Goal: Task Accomplishment & Management: Use online tool/utility

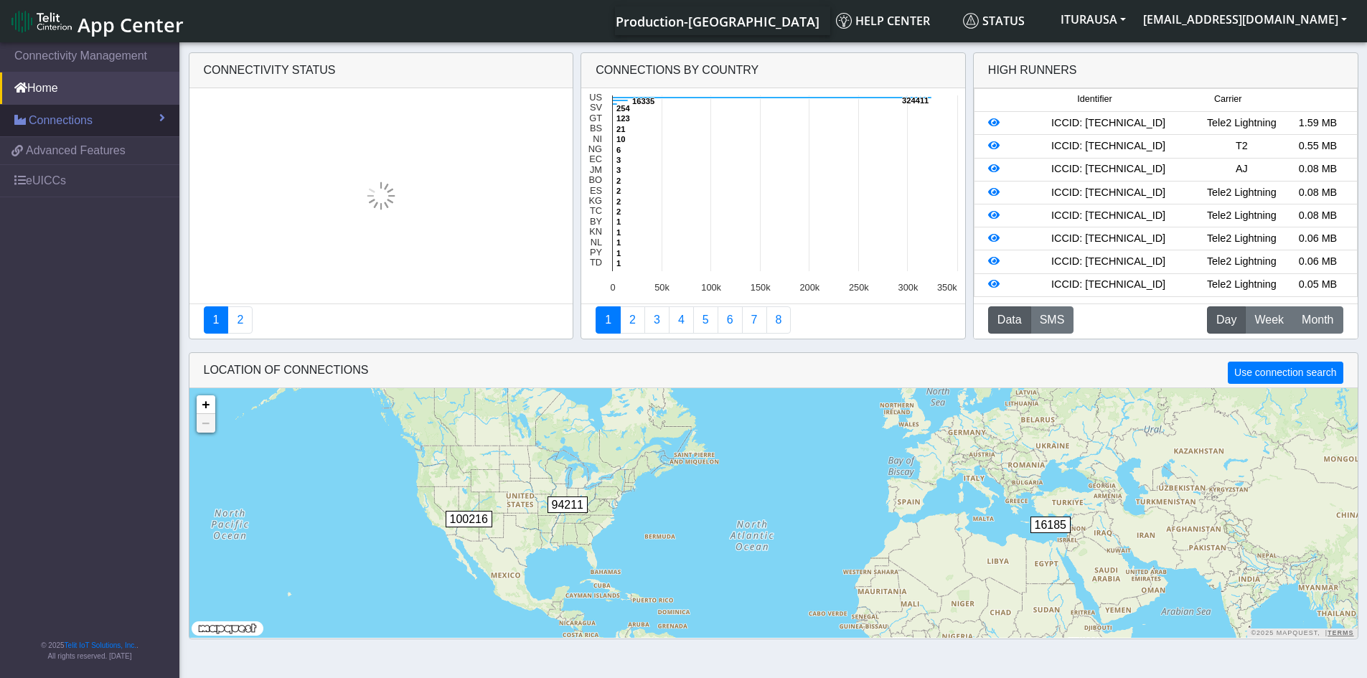
click at [99, 118] on link "Connections" at bounding box center [89, 121] width 179 height 32
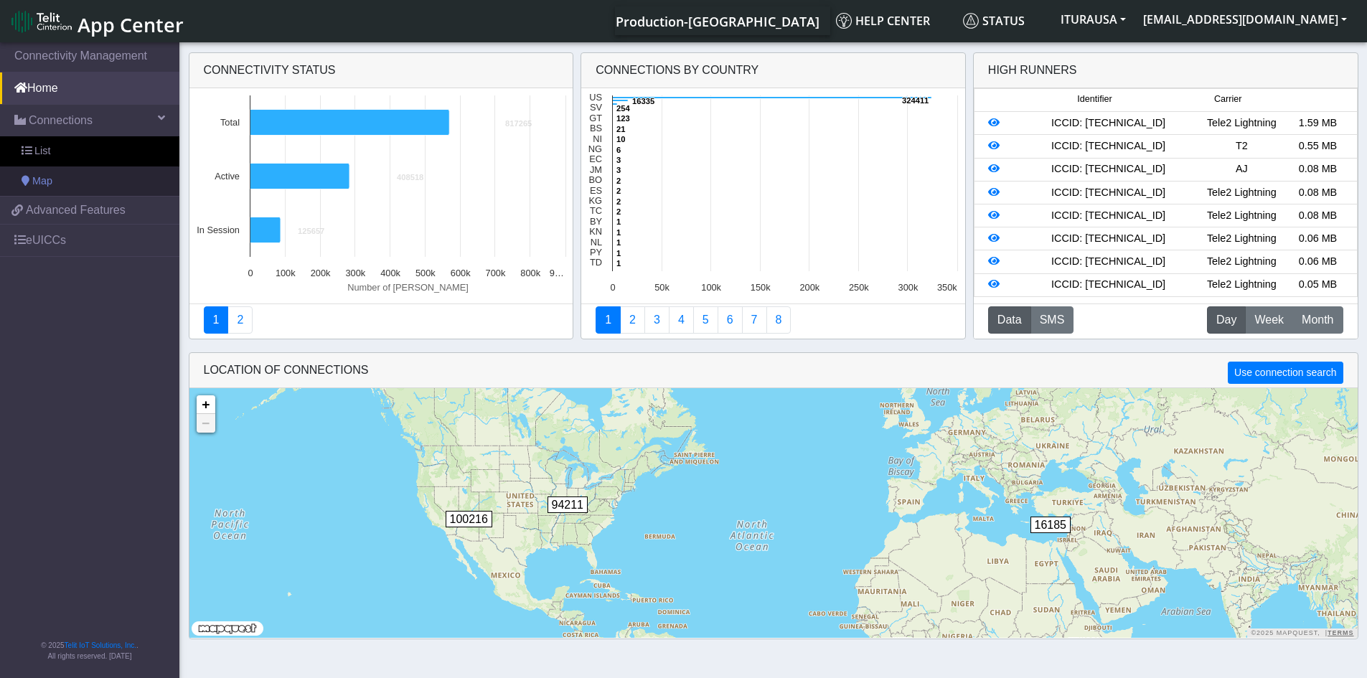
click at [37, 175] on span "Map" at bounding box center [42, 182] width 20 height 16
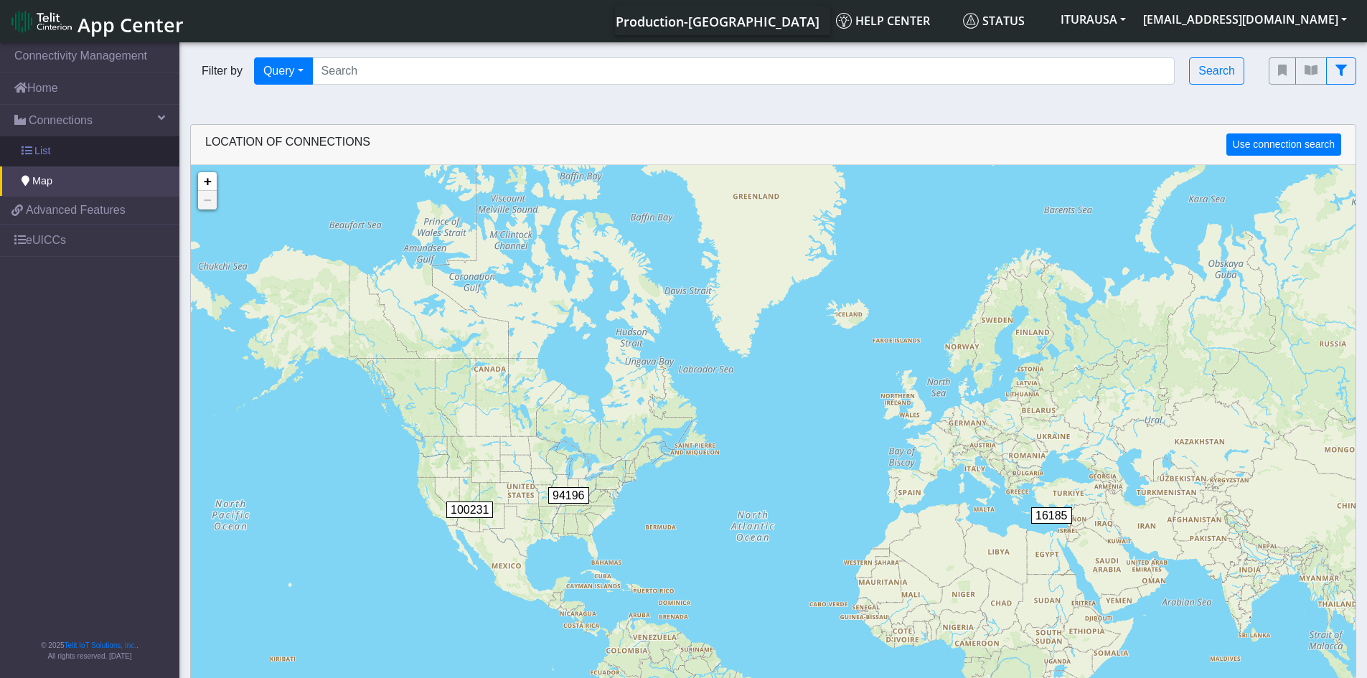
click at [67, 156] on link "List" at bounding box center [89, 151] width 179 height 30
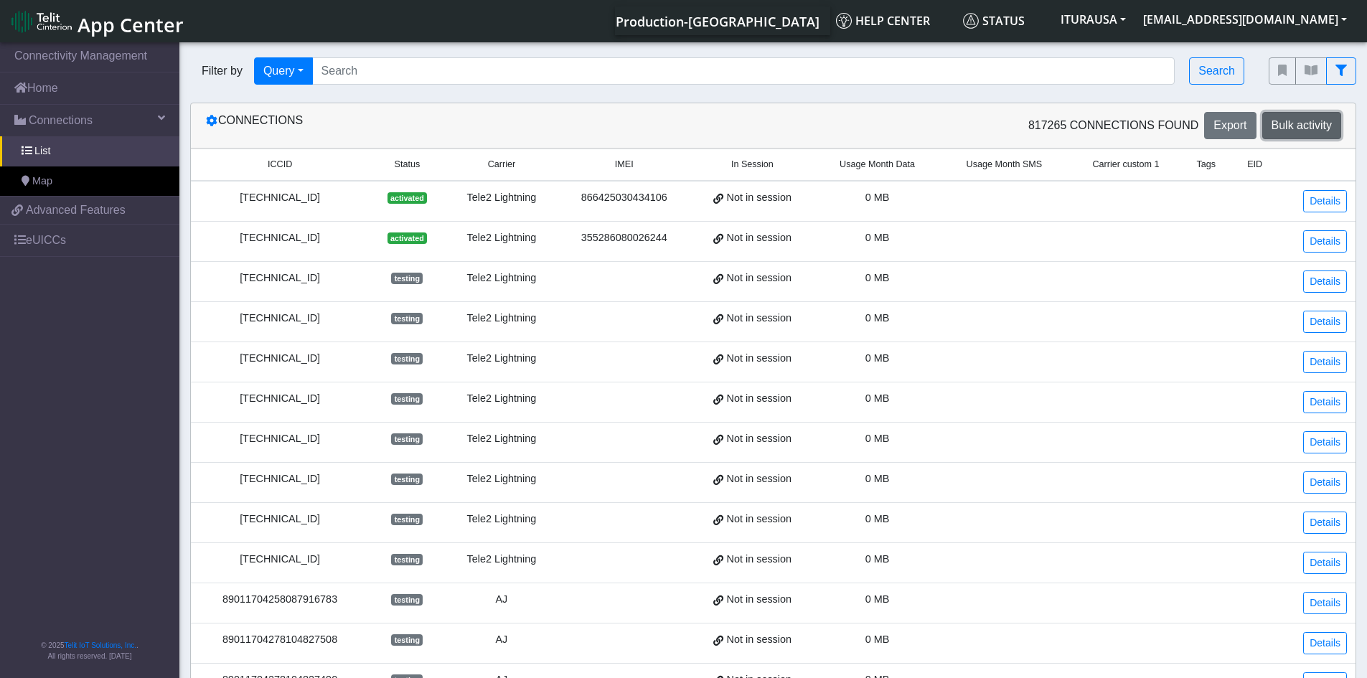
click at [1312, 124] on span "Bulk activity" at bounding box center [1302, 125] width 60 height 12
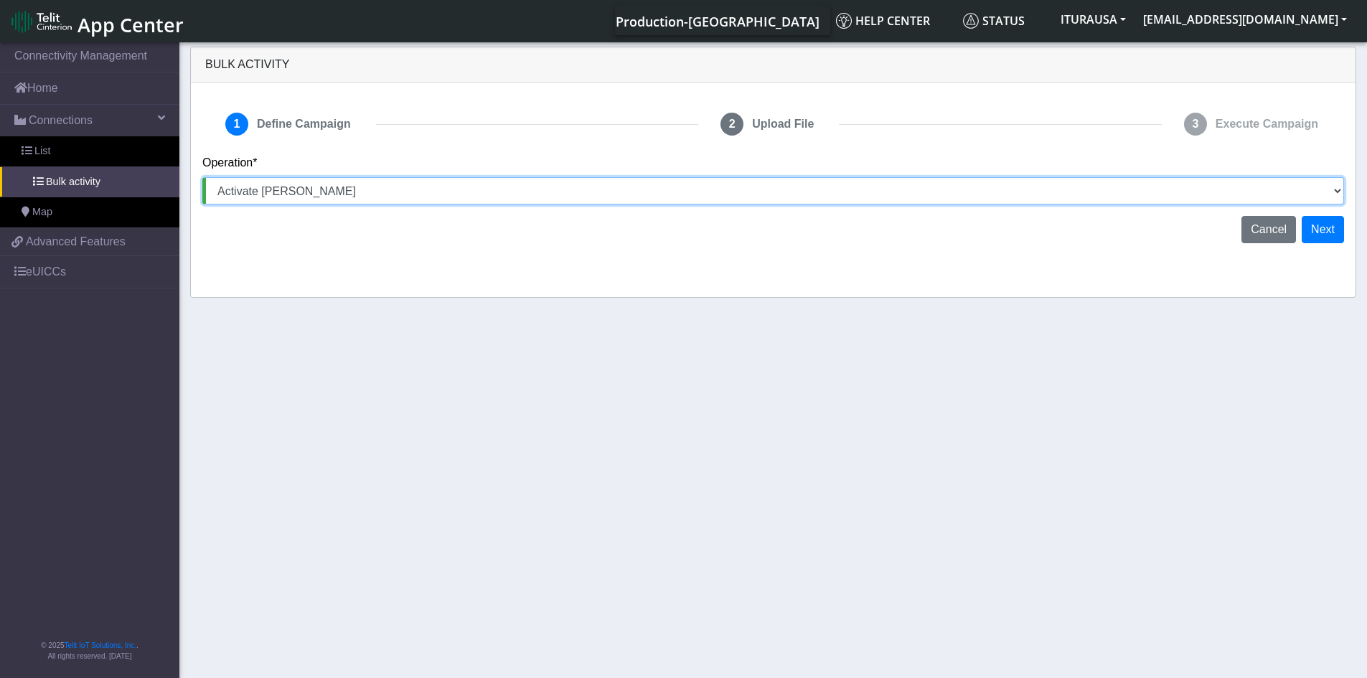
click at [337, 182] on select "Activate [PERSON_NAME] Deactivate [PERSON_NAME] Add Tags Remove Tags Advanced" at bounding box center [773, 190] width 1142 height 27
click at [332, 188] on select "Activate [PERSON_NAME] Deactivate [PERSON_NAME] Add Tags Remove Tags Advanced" at bounding box center [773, 190] width 1142 height 27
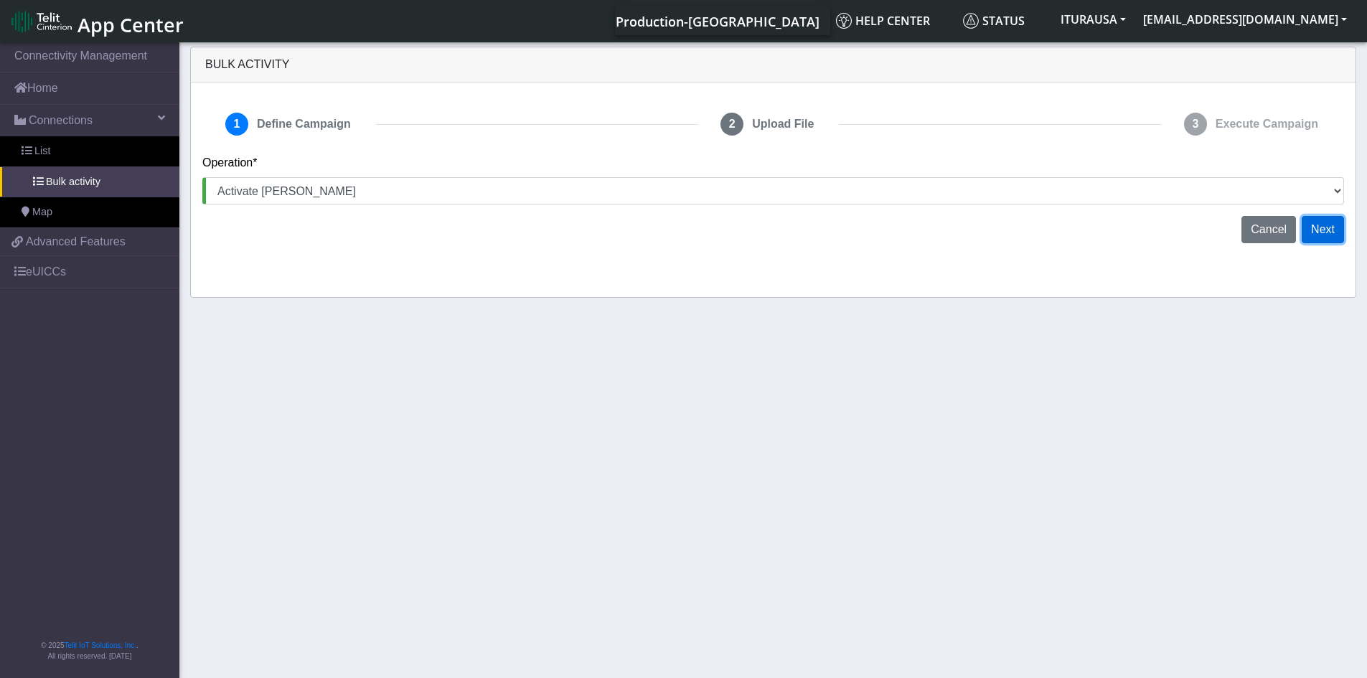
click at [1317, 231] on button "Next" at bounding box center [1323, 229] width 42 height 27
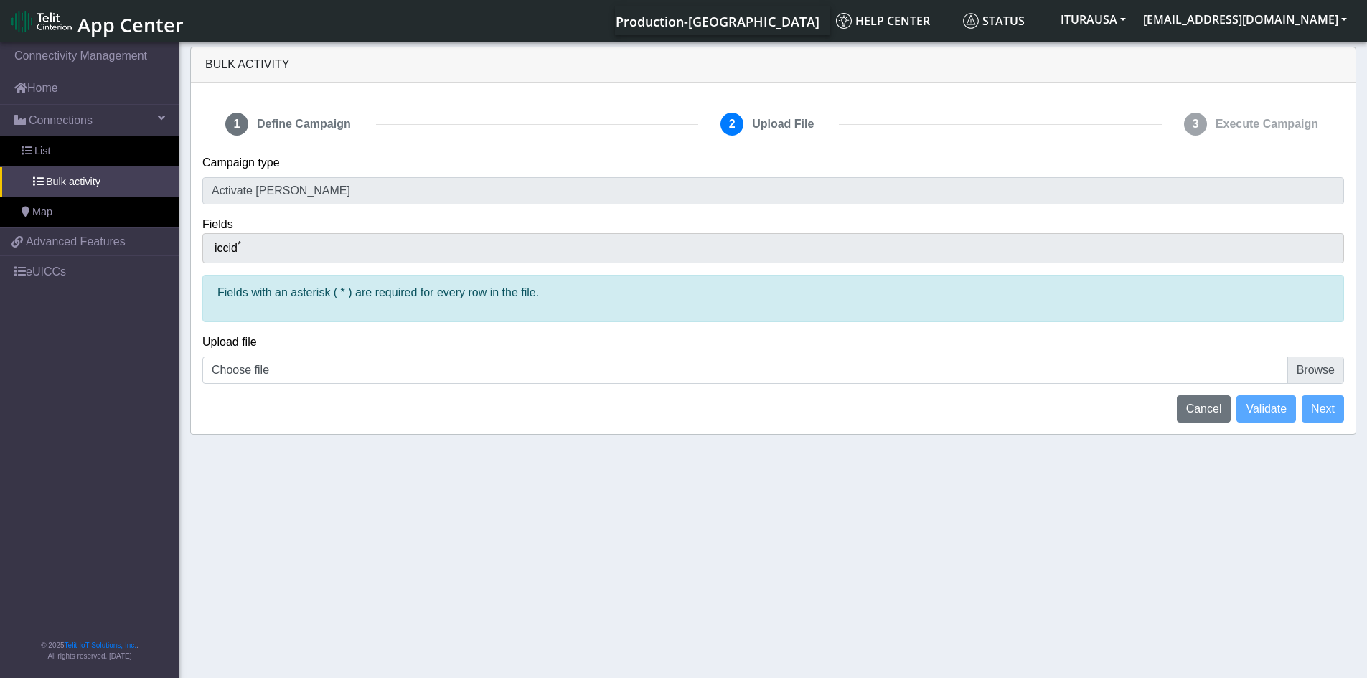
click at [369, 251] on div "iccid *" at bounding box center [773, 248] width 1142 height 30
click at [344, 301] on p "Fields with an asterisk ( * ) are required for every row in the file." at bounding box center [773, 292] width 1112 height 17
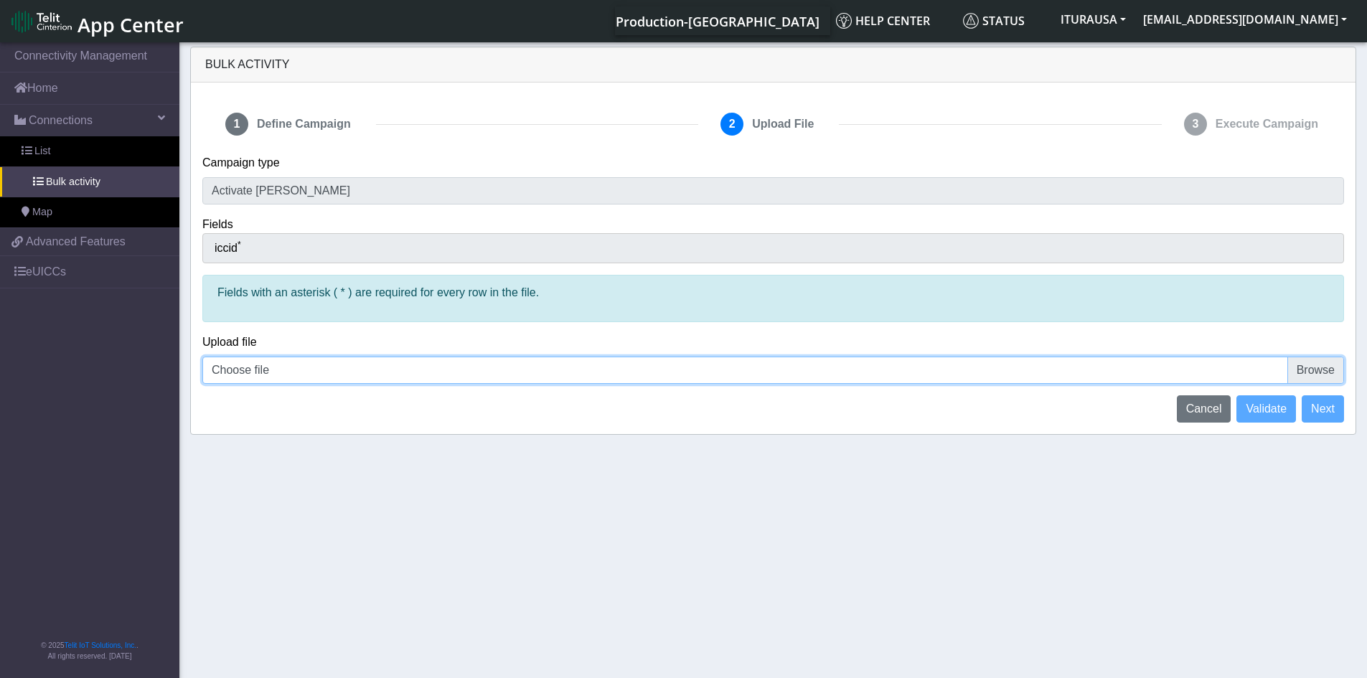
click at [351, 365] on input "Choose file" at bounding box center [773, 370] width 1142 height 27
type input "C:\fakepath\Tele2test.xlsx"
click at [1327, 373] on input "Choose file" at bounding box center [773, 370] width 1142 height 27
type input "C:\fakepath\telecsv.csv"
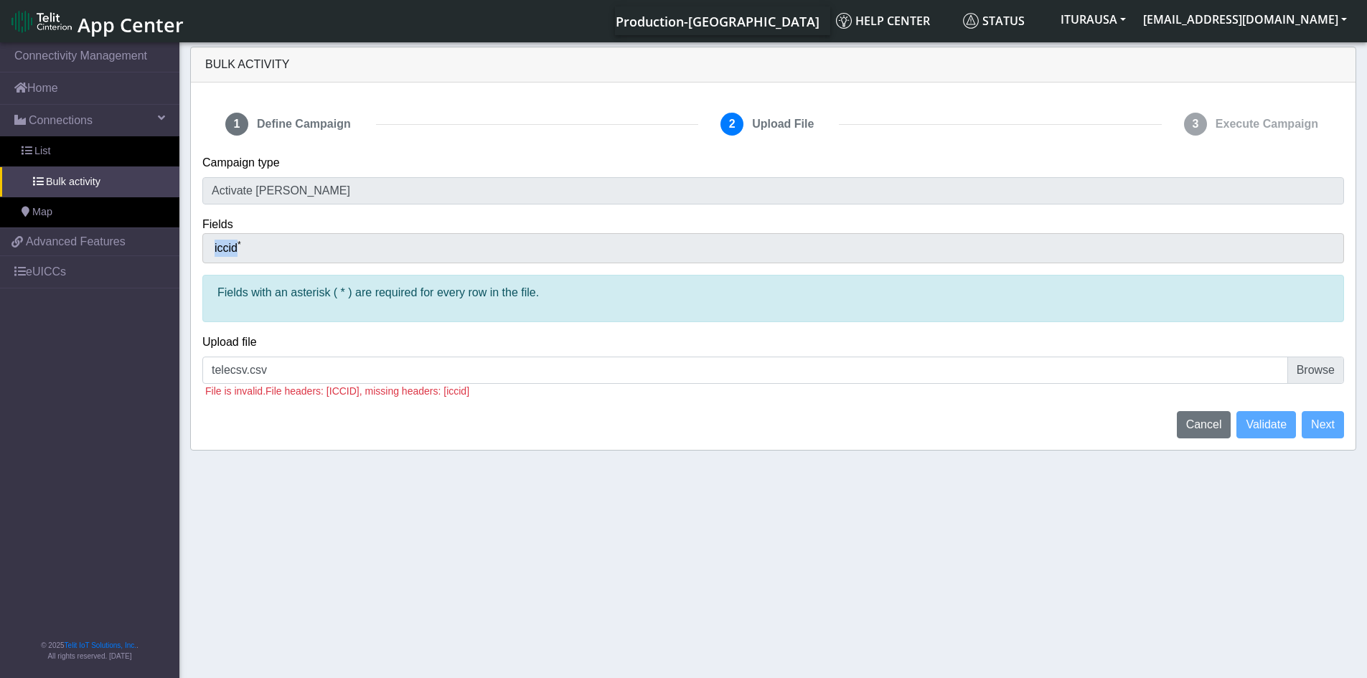
drag, startPoint x: 236, startPoint y: 245, endPoint x: 248, endPoint y: 260, distance: 19.4
click at [214, 248] on div "iccid *" at bounding box center [773, 248] width 1142 height 30
copy span "iccid"
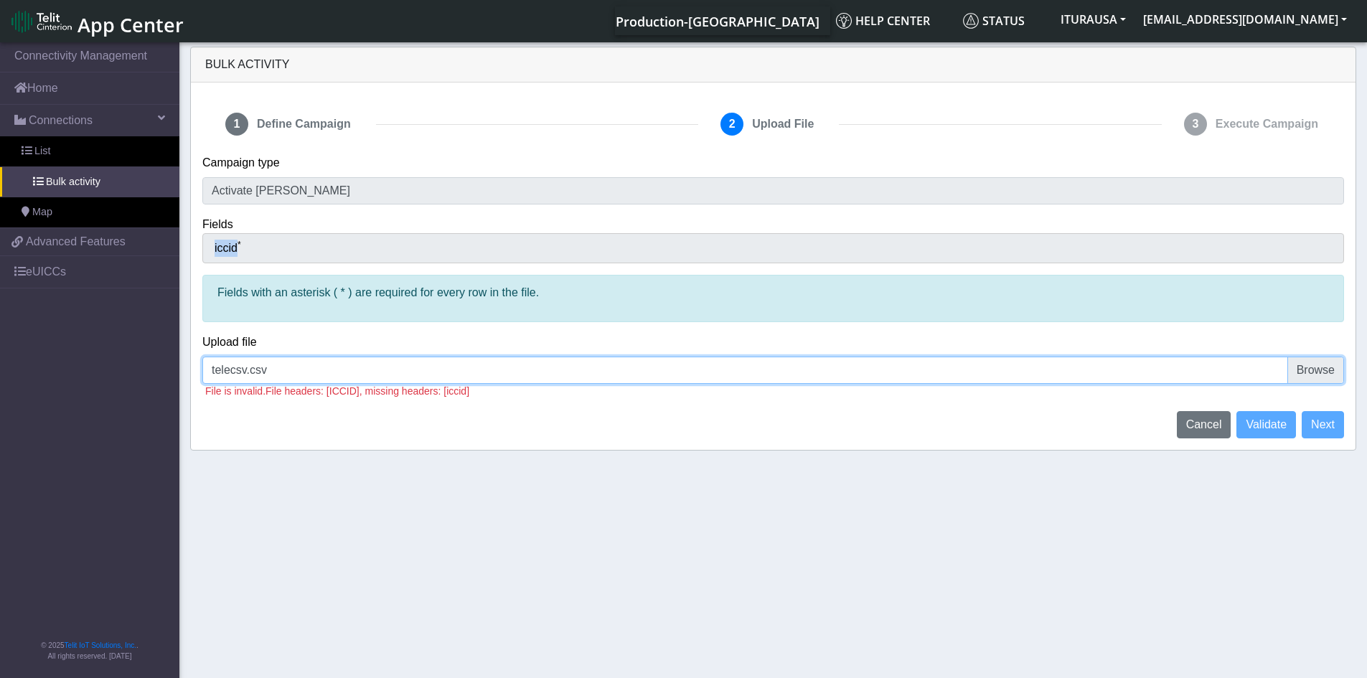
click at [1306, 362] on input "telecsv.csv" at bounding box center [773, 370] width 1142 height 27
type input "C:\fakepath\telecsv.csv"
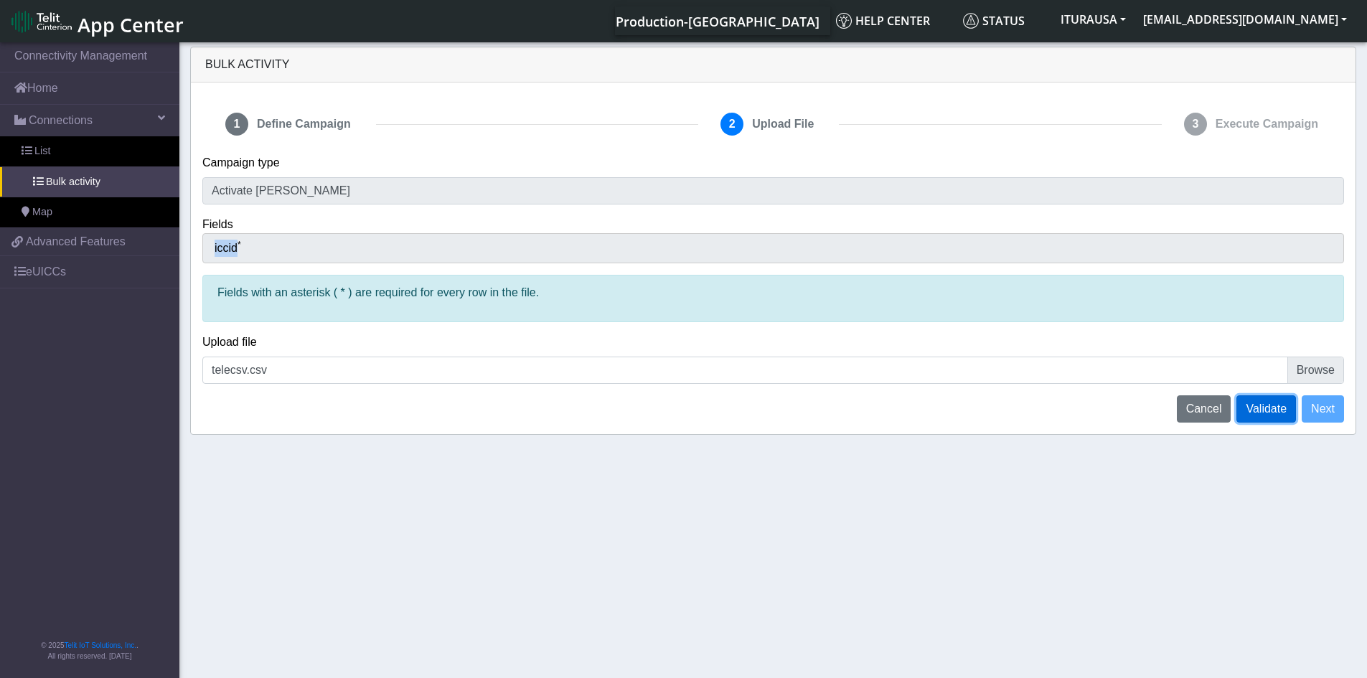
click at [1267, 413] on span "Validate" at bounding box center [1266, 409] width 41 height 12
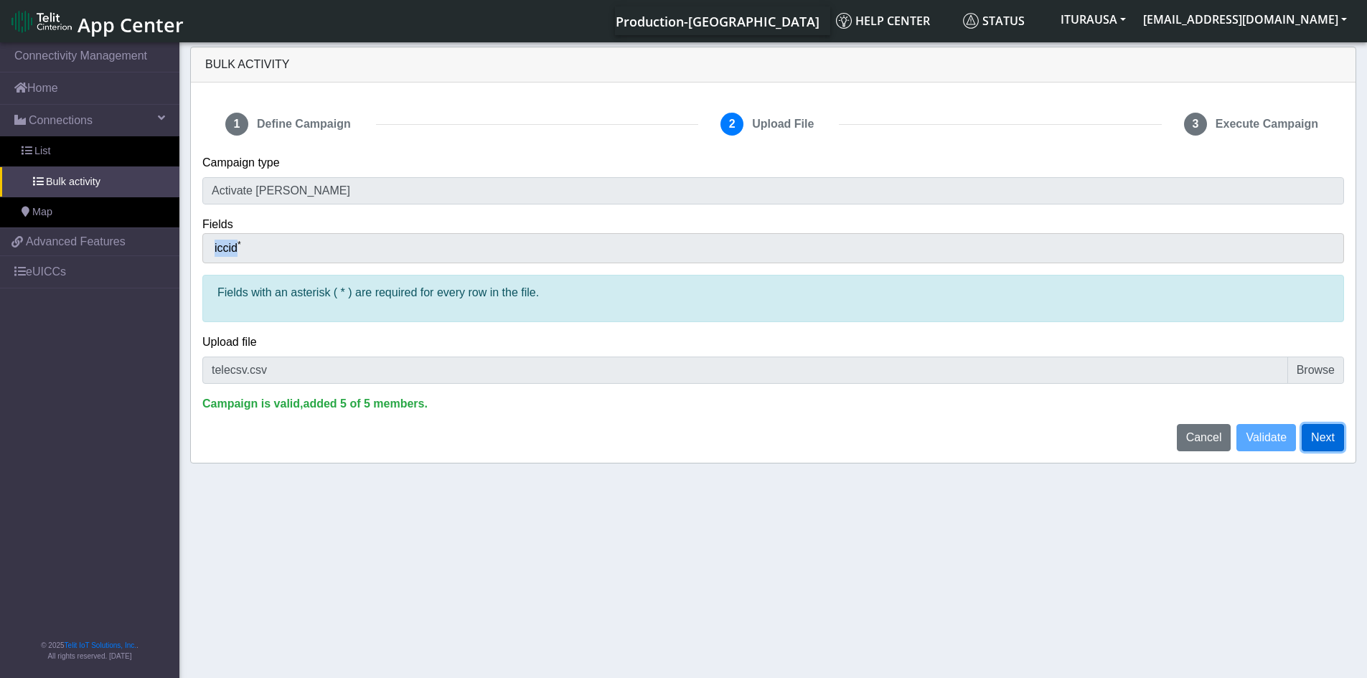
click at [1320, 441] on button "Next" at bounding box center [1323, 437] width 42 height 27
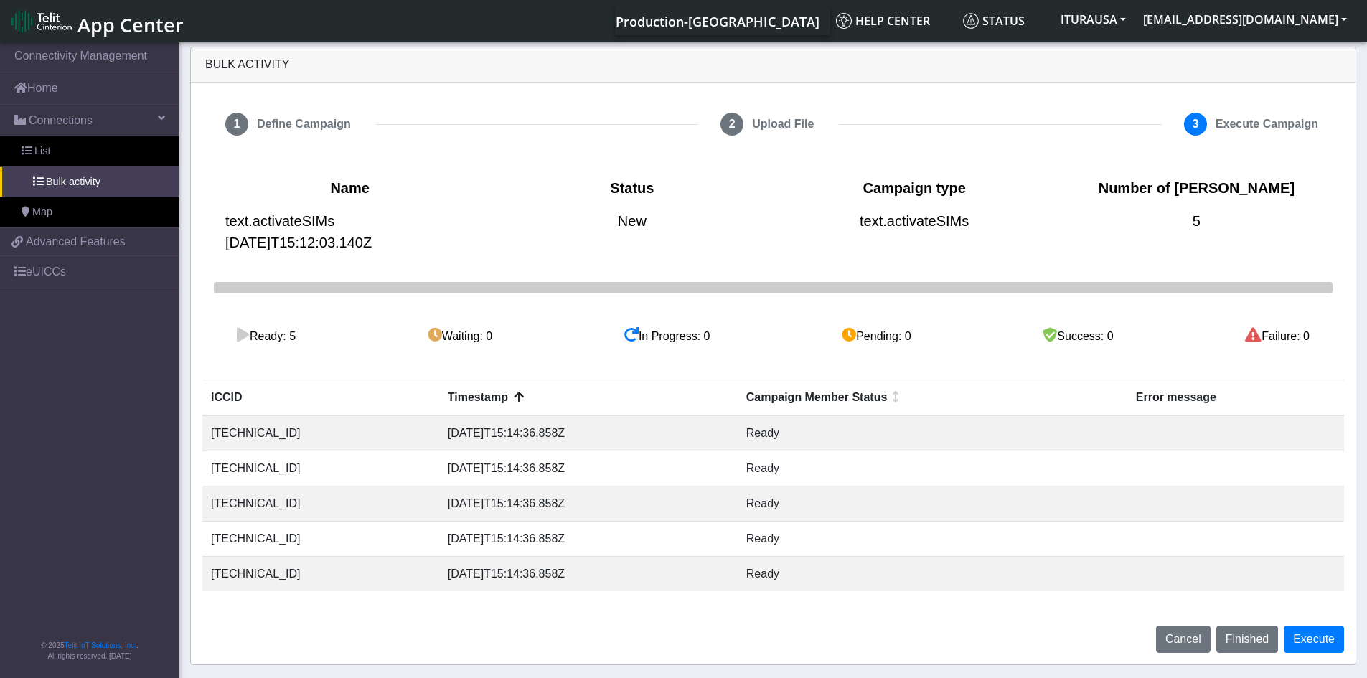
scroll to position [5, 0]
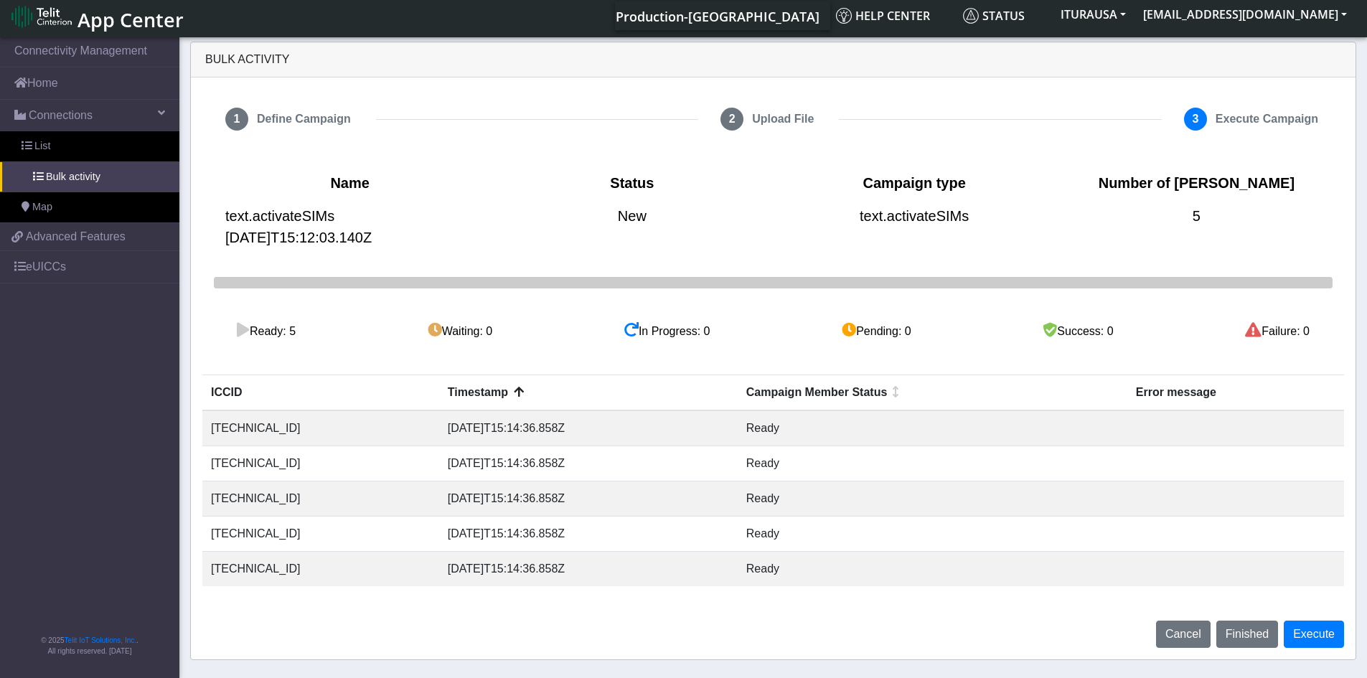
drag, startPoint x: 354, startPoint y: 438, endPoint x: 209, endPoint y: 433, distance: 145.7
click at [209, 433] on td "[TECHNICAL_ID]" at bounding box center [320, 428] width 237 height 36
copy td "[TECHNICAL_ID]"
click at [1329, 631] on button "Execute" at bounding box center [1314, 634] width 60 height 27
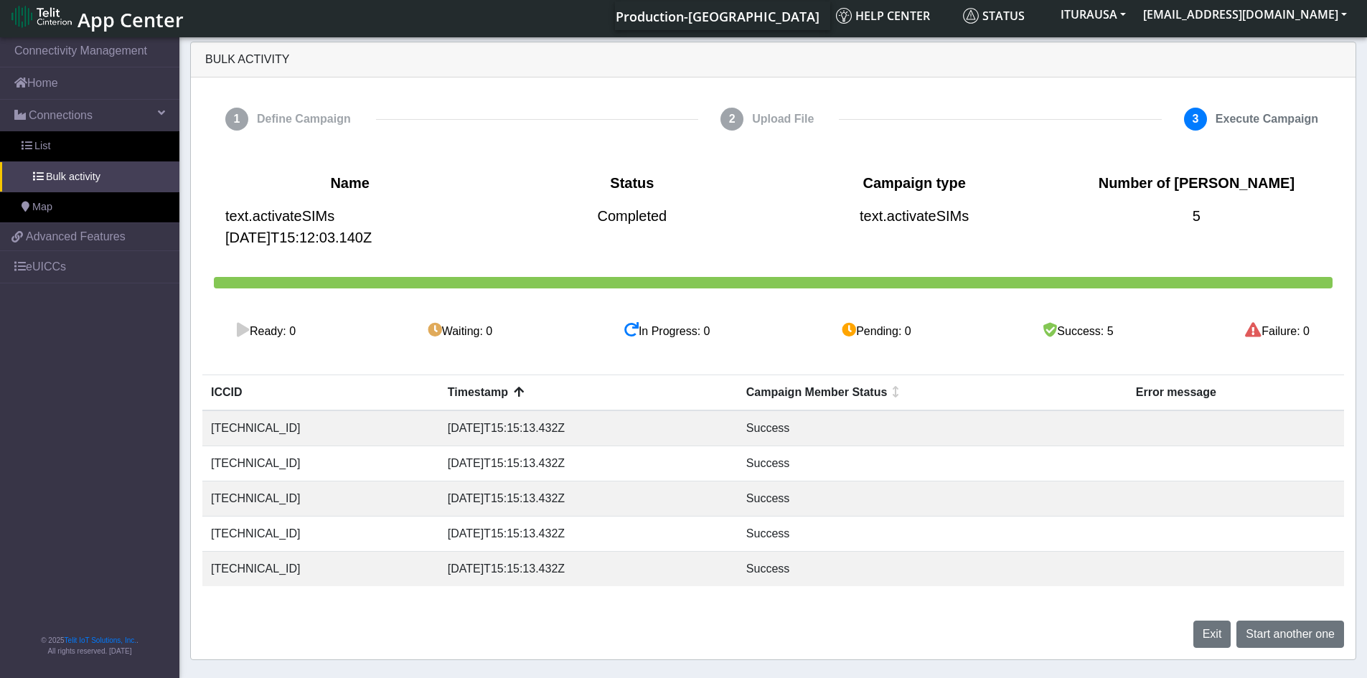
click at [83, 557] on nav "Connectivity Management Home Connections List Bulk activity Map a06d16741f34f1f…" at bounding box center [89, 356] width 179 height 644
click at [1281, 629] on span "Start another one" at bounding box center [1290, 634] width 89 height 12
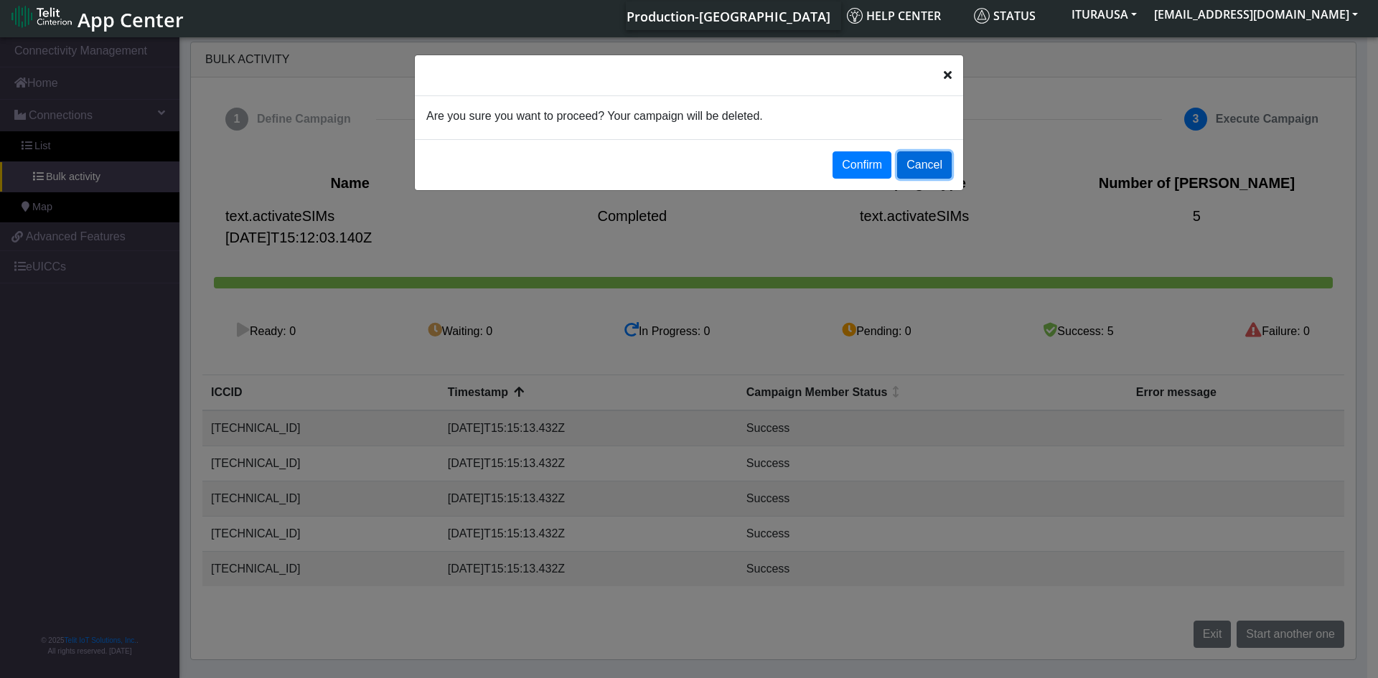
click at [934, 171] on button "Cancel" at bounding box center [924, 164] width 55 height 27
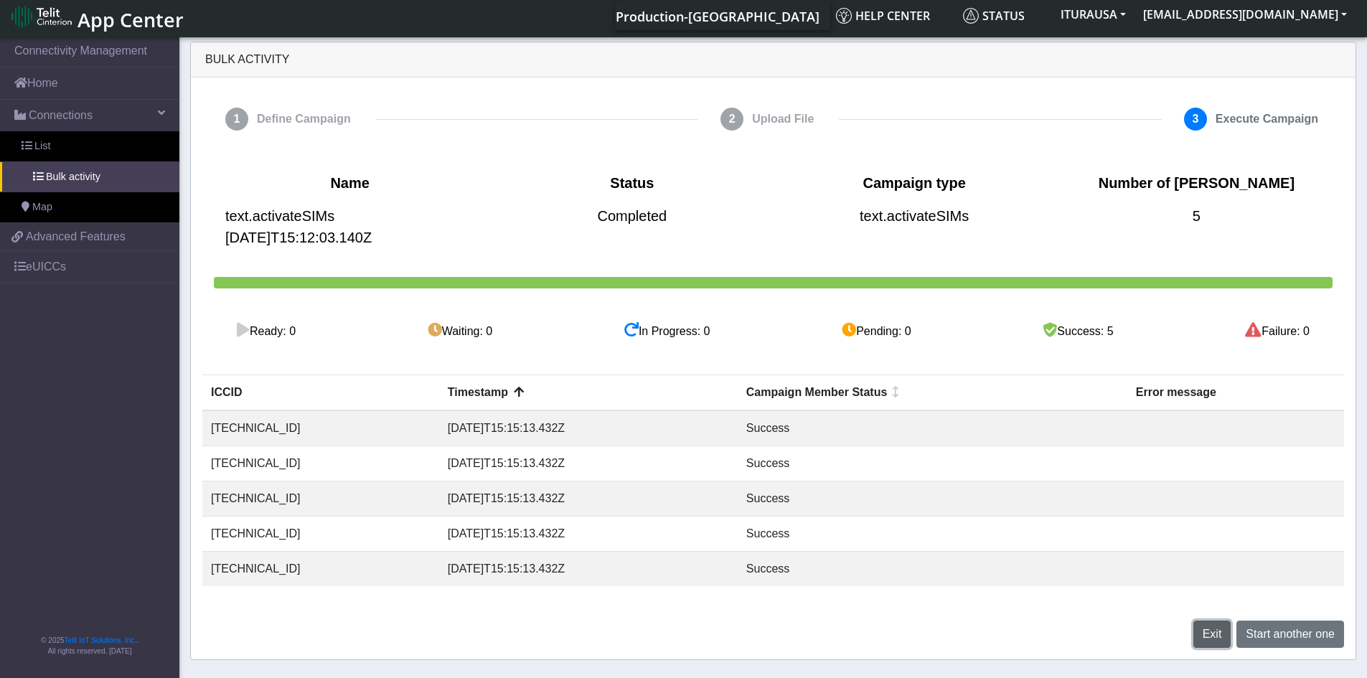
click at [1207, 624] on button "Exit" at bounding box center [1212, 634] width 38 height 27
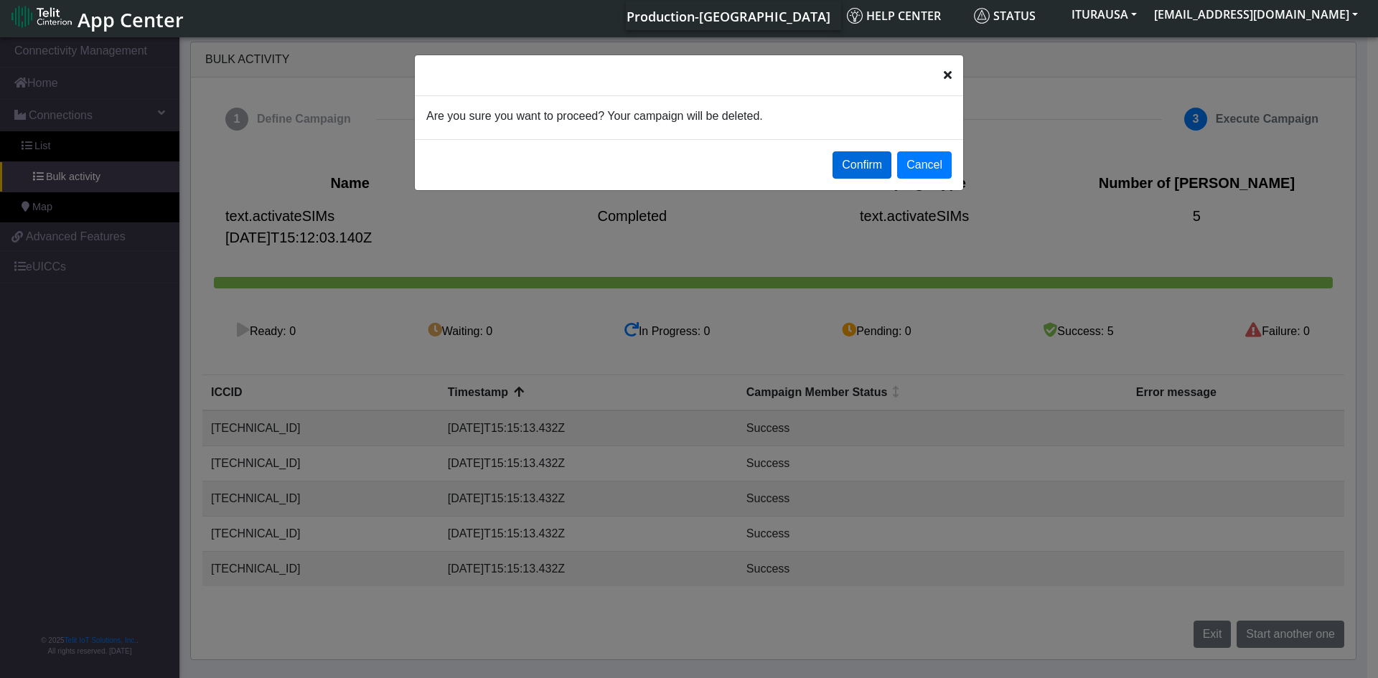
click at [857, 154] on button "Confirm" at bounding box center [861, 164] width 59 height 27
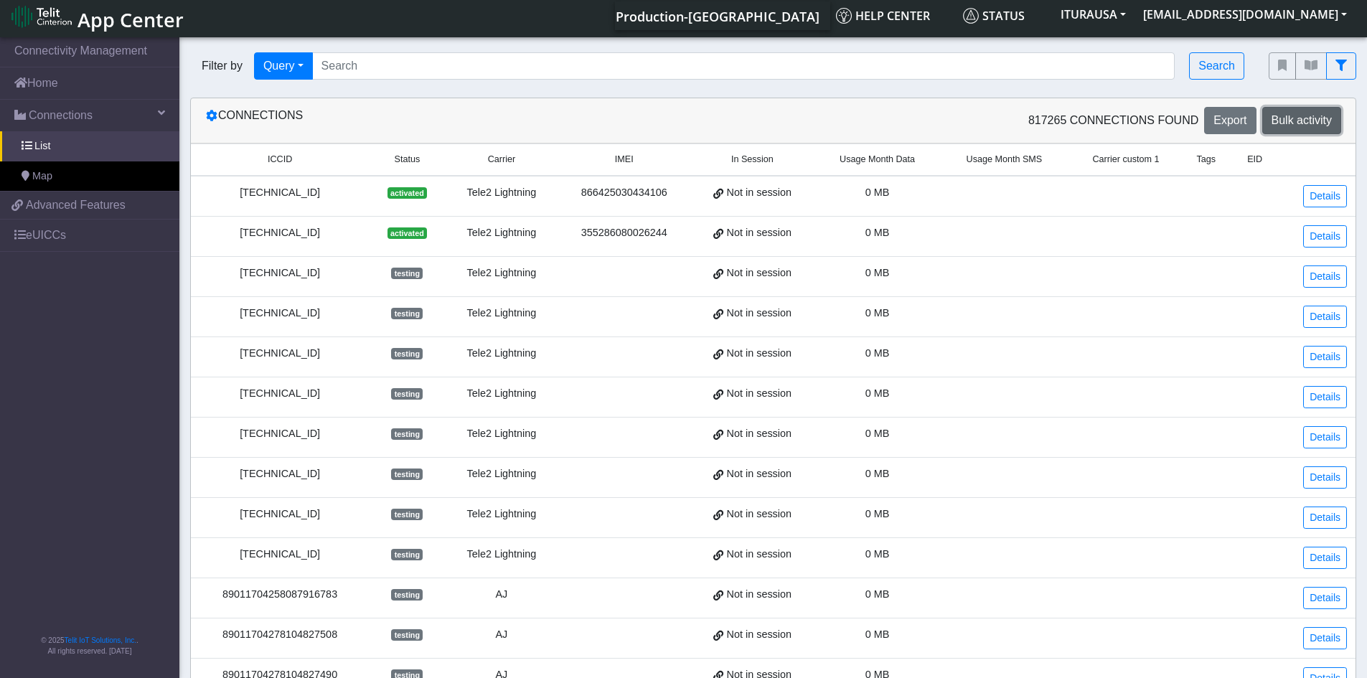
click at [1298, 126] on span "Bulk activity" at bounding box center [1302, 120] width 60 height 12
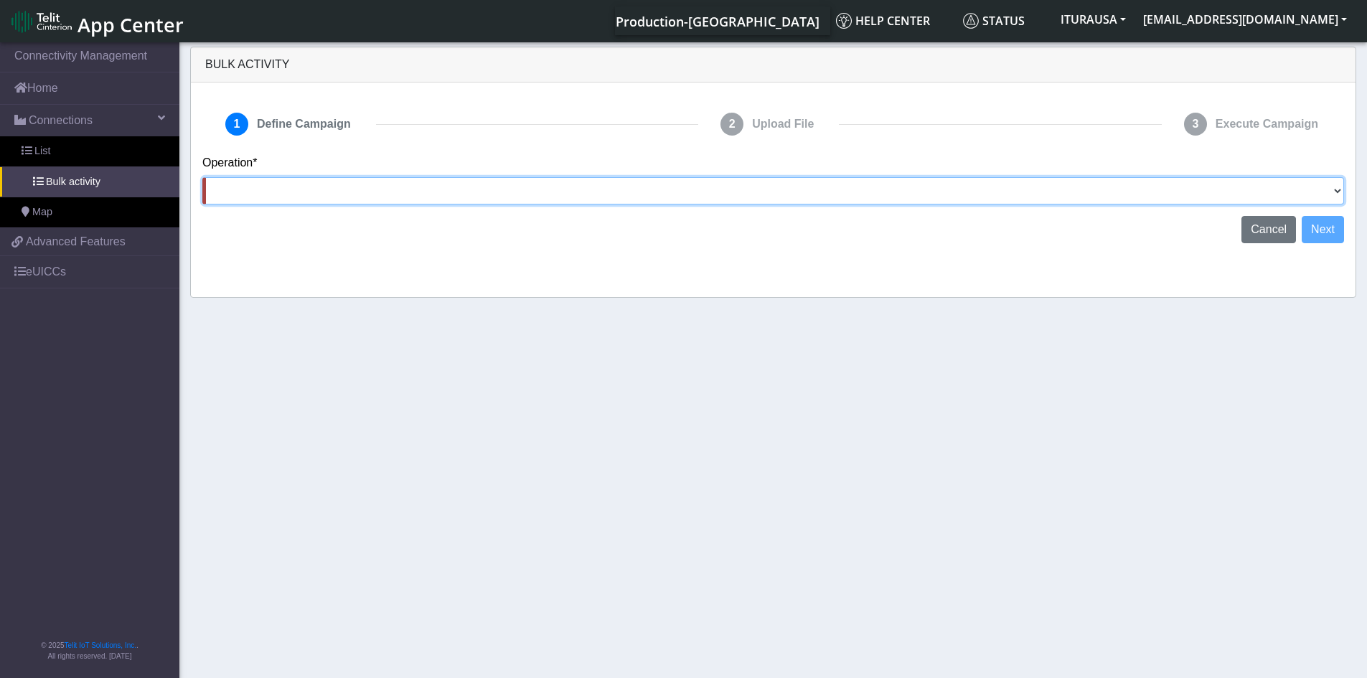
click at [873, 199] on select "Activate [PERSON_NAME] Deactivate [PERSON_NAME] Add Tags Remove Tags Advanced" at bounding box center [773, 190] width 1142 height 27
select select "text.activateSIMs"
click at [202, 177] on select "Activate [PERSON_NAME] Deactivate [PERSON_NAME] Add Tags Remove Tags Advanced" at bounding box center [773, 190] width 1142 height 27
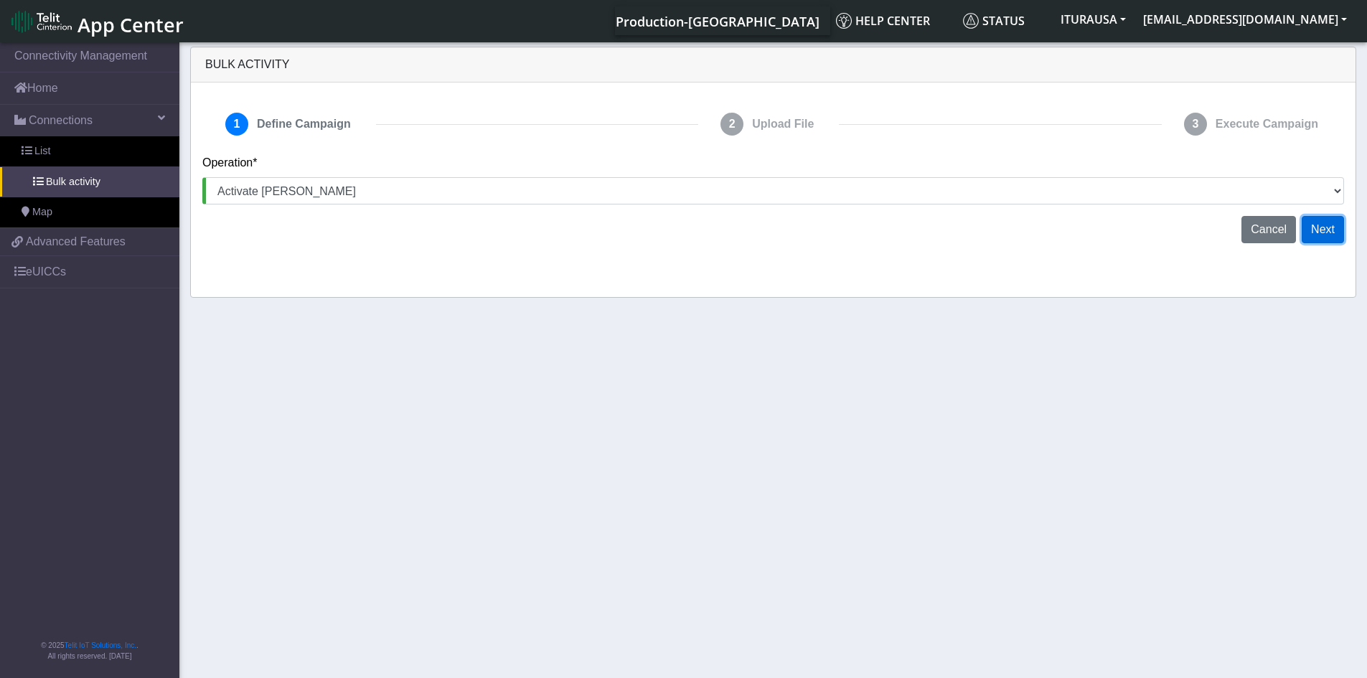
click at [1333, 235] on button "Next" at bounding box center [1323, 229] width 42 height 27
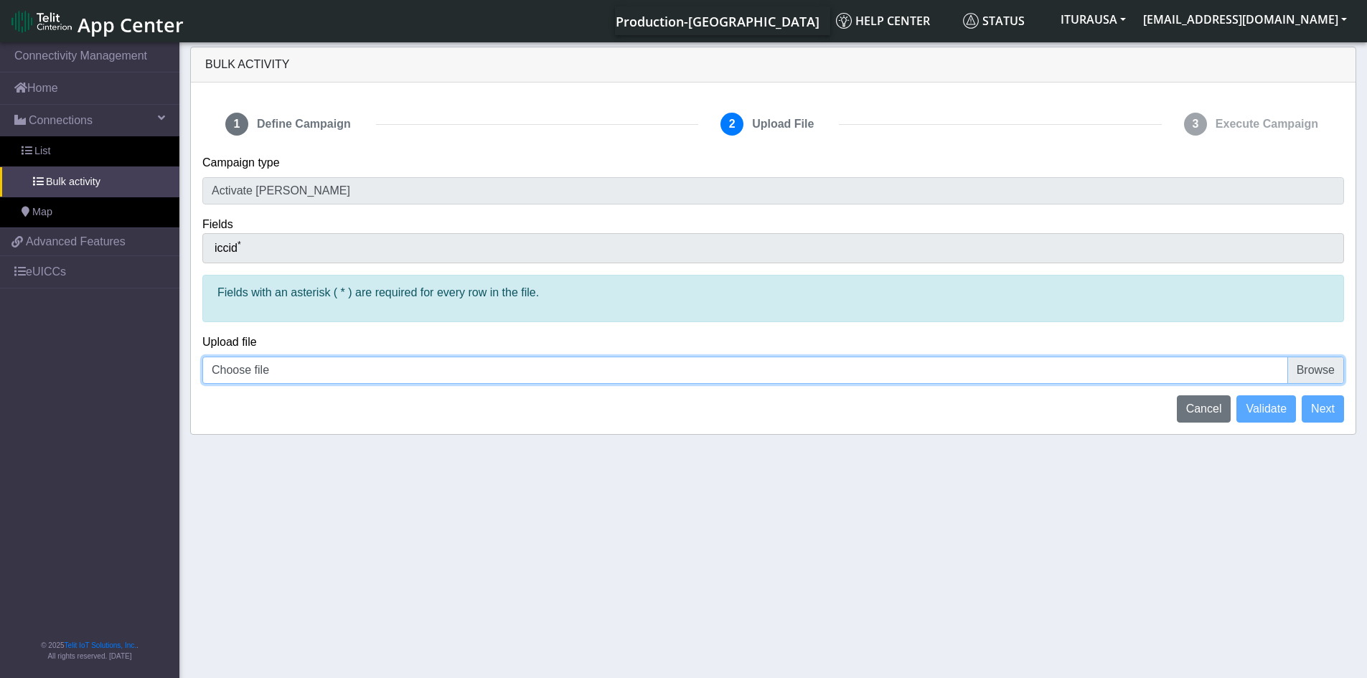
click at [1315, 372] on input "Choose file" at bounding box center [773, 370] width 1142 height 27
type input "C:\fakepath\telecsv.csv"
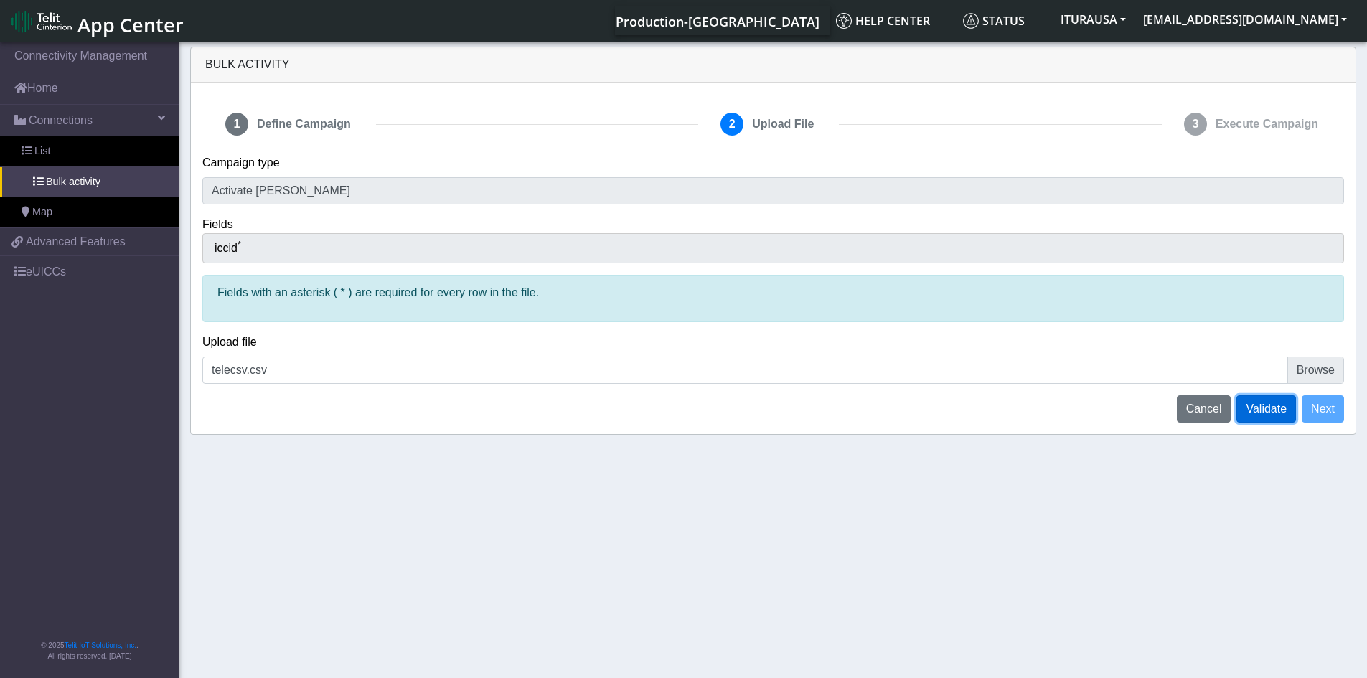
click at [1265, 405] on span "Validate" at bounding box center [1266, 409] width 41 height 12
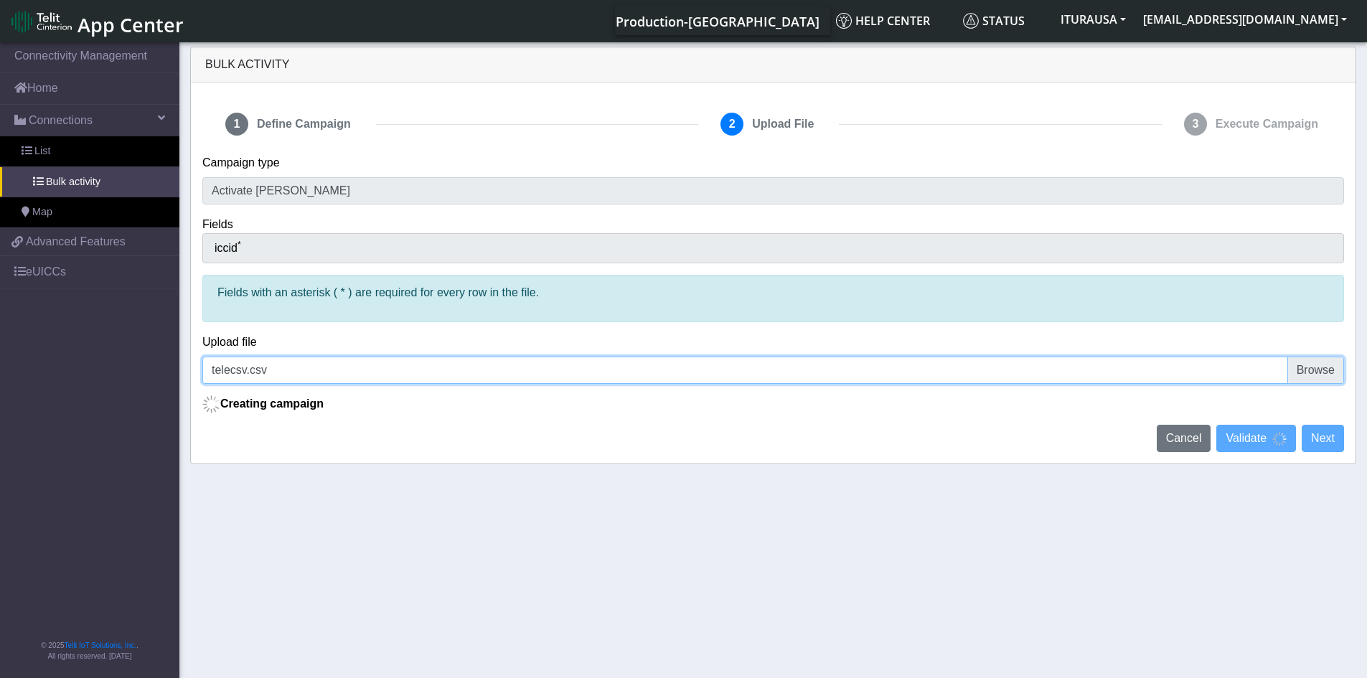
click at [1315, 382] on input "telecsv.csv" at bounding box center [773, 370] width 1142 height 27
click at [1315, 372] on input "telecsv.csv" at bounding box center [773, 370] width 1142 height 27
click at [1302, 367] on input "telecsv.csv" at bounding box center [773, 370] width 1142 height 27
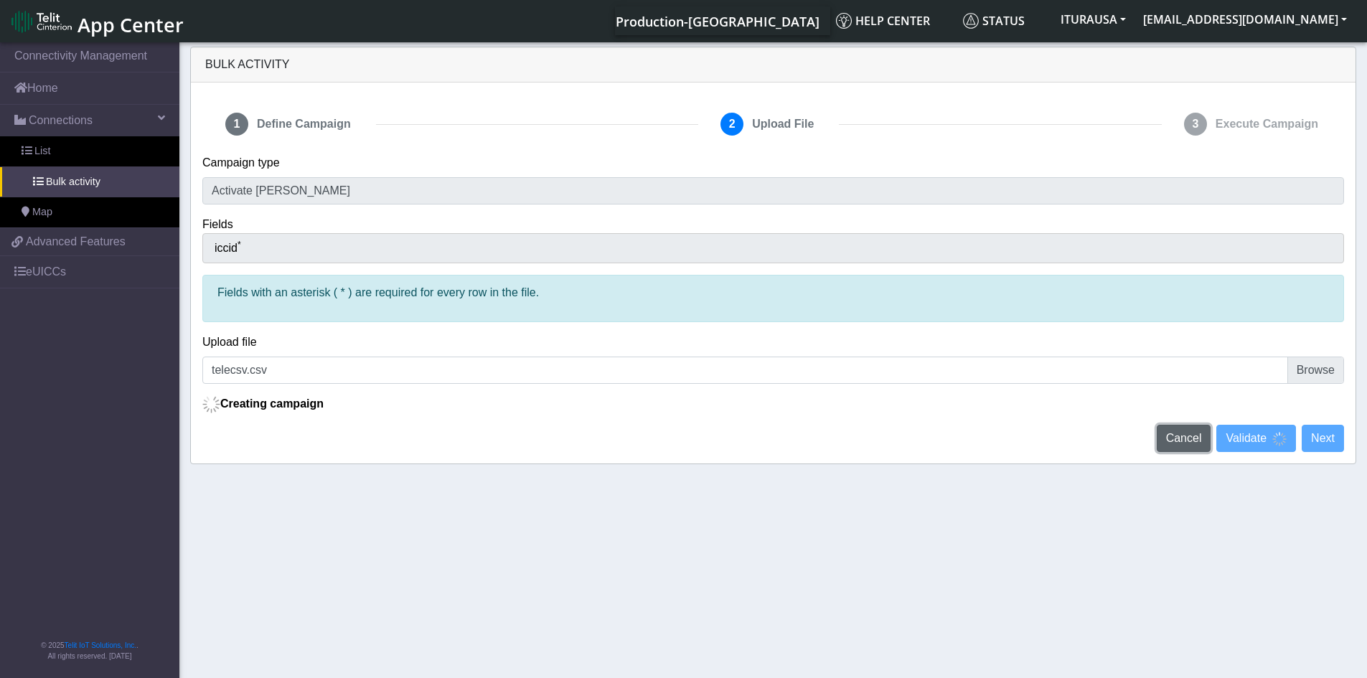
click at [1188, 438] on span "Cancel" at bounding box center [1184, 438] width 36 height 12
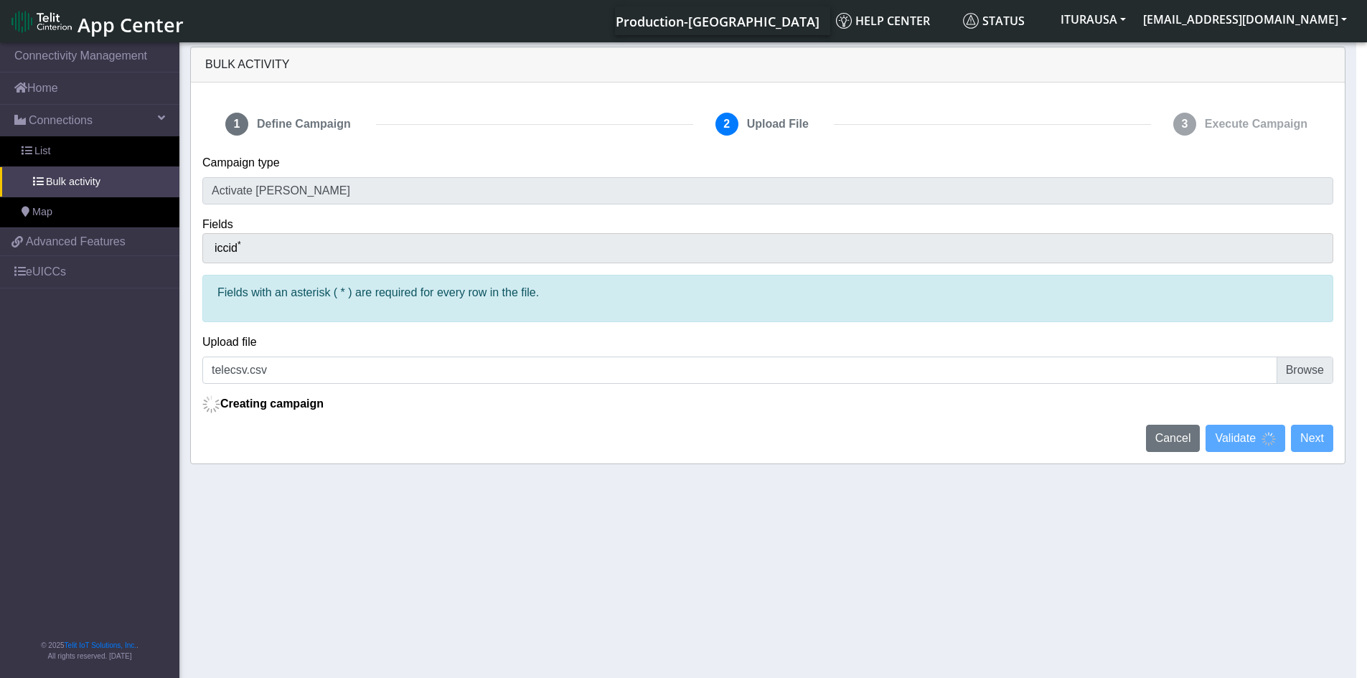
scroll to position [5, 0]
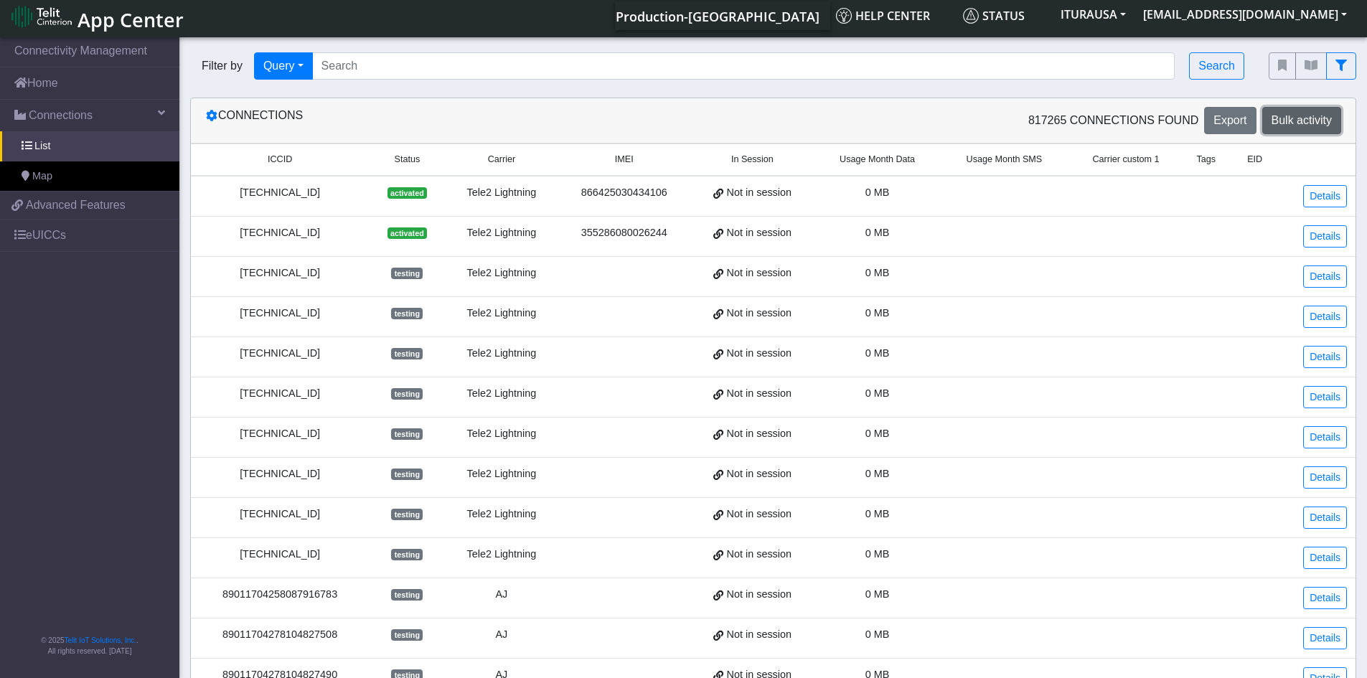
click at [1293, 120] on span "Bulk activity" at bounding box center [1302, 120] width 60 height 12
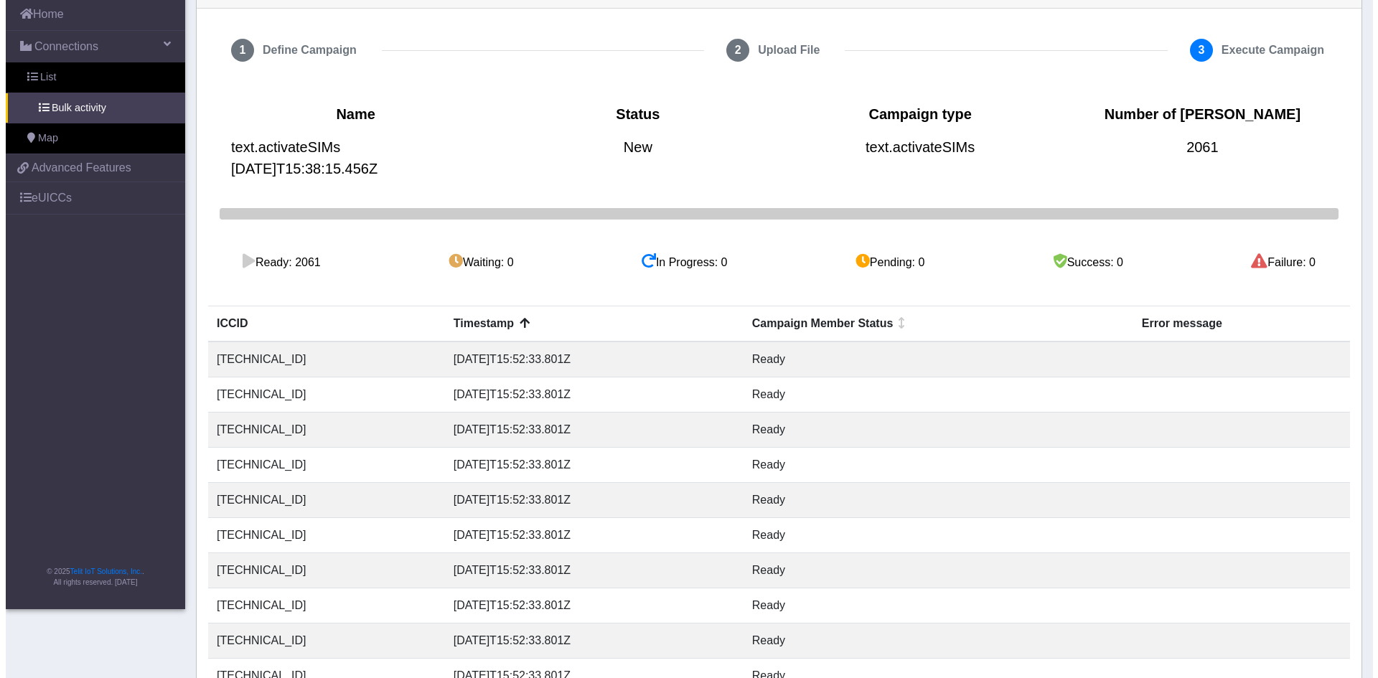
scroll to position [162, 0]
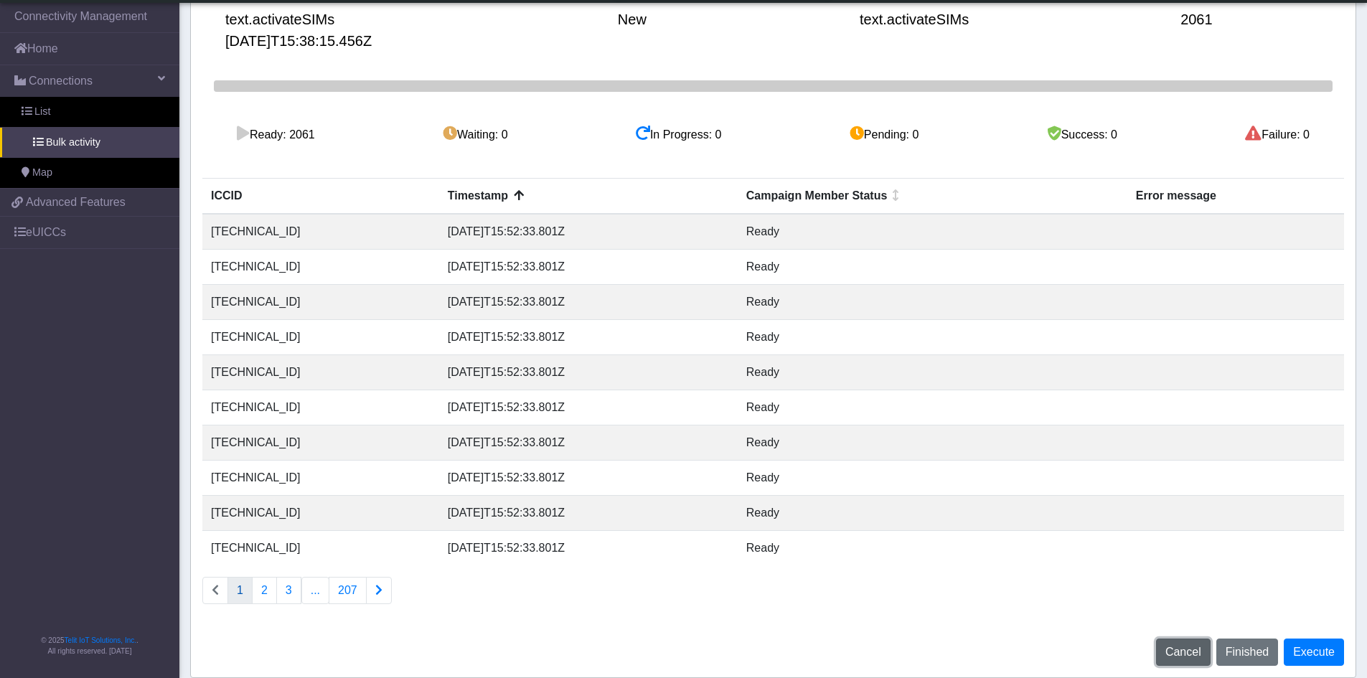
click at [1192, 652] on span "Cancel" at bounding box center [1183, 652] width 36 height 12
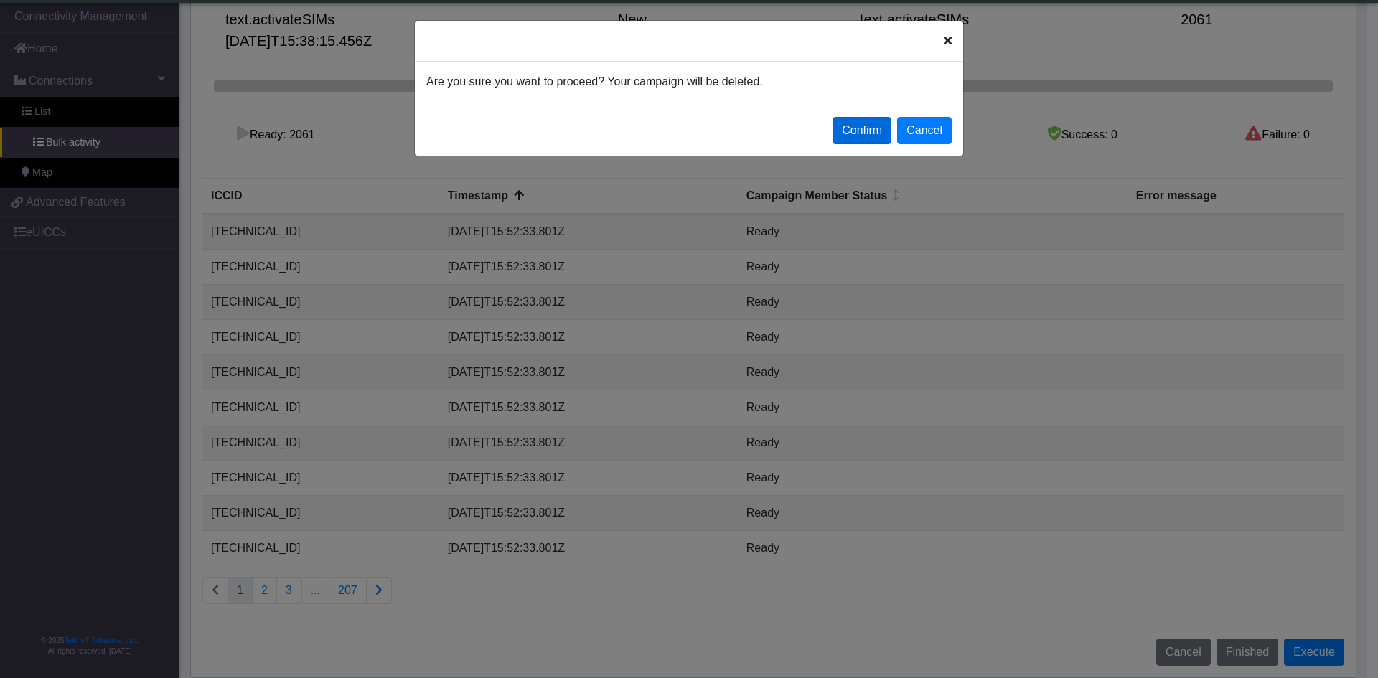
click at [862, 130] on button "Confirm" at bounding box center [861, 130] width 59 height 27
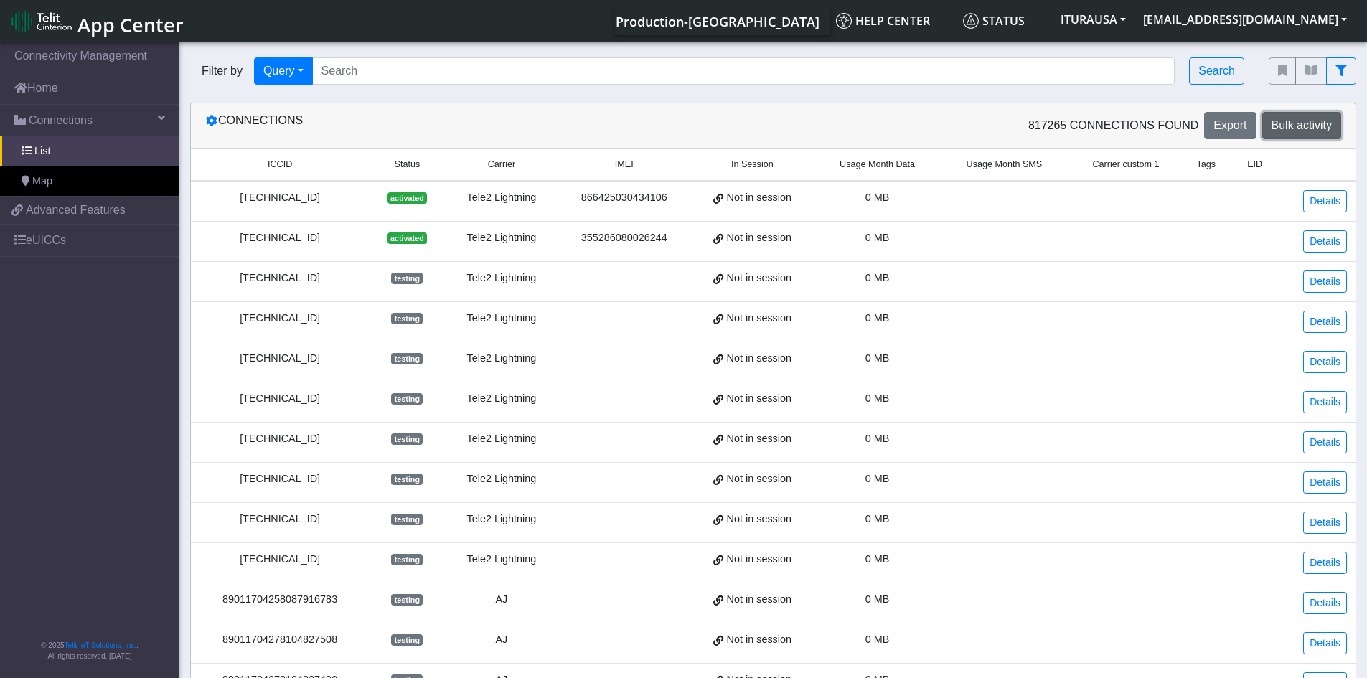
click at [1294, 128] on span "Bulk activity" at bounding box center [1302, 125] width 60 height 12
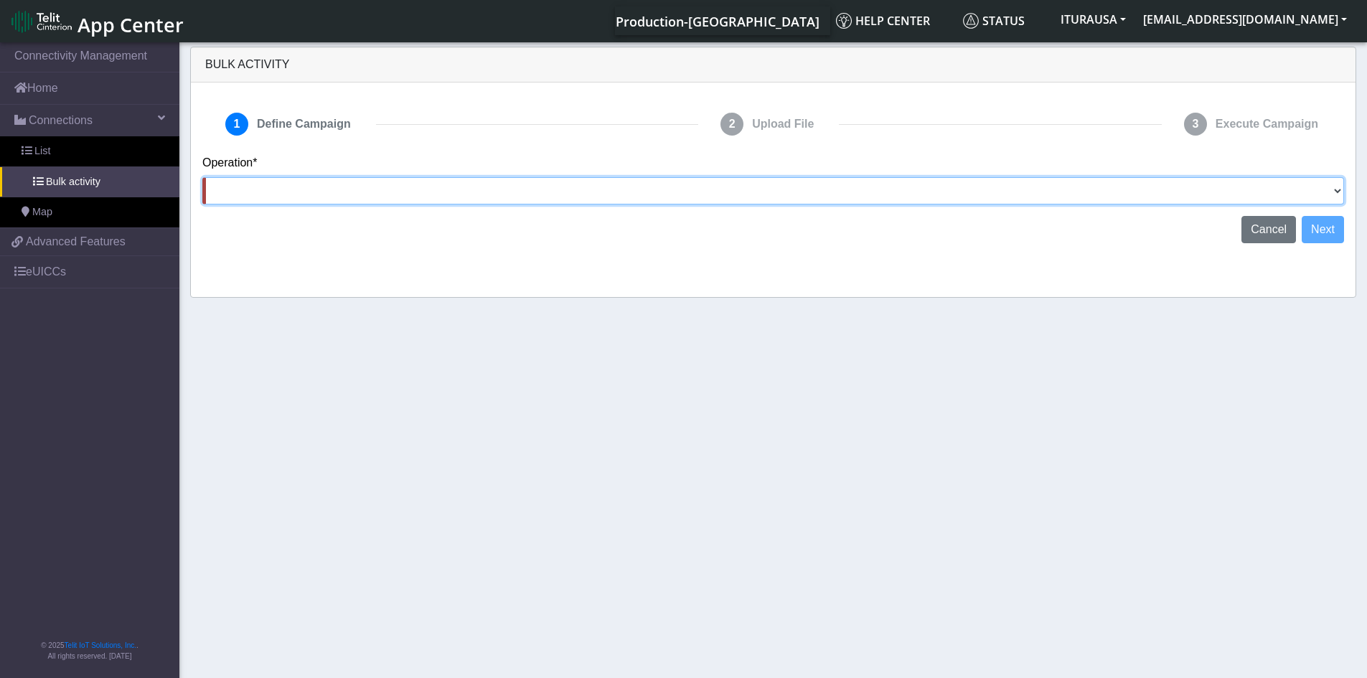
click at [1325, 194] on select "Activate [PERSON_NAME] Deactivate [PERSON_NAME] Add Tags Remove Tags Advanced" at bounding box center [773, 190] width 1142 height 27
select select "text.activateSIMs"
click at [202, 177] on select "Activate [PERSON_NAME] Deactivate [PERSON_NAME] Add Tags Remove Tags Advanced" at bounding box center [773, 190] width 1142 height 27
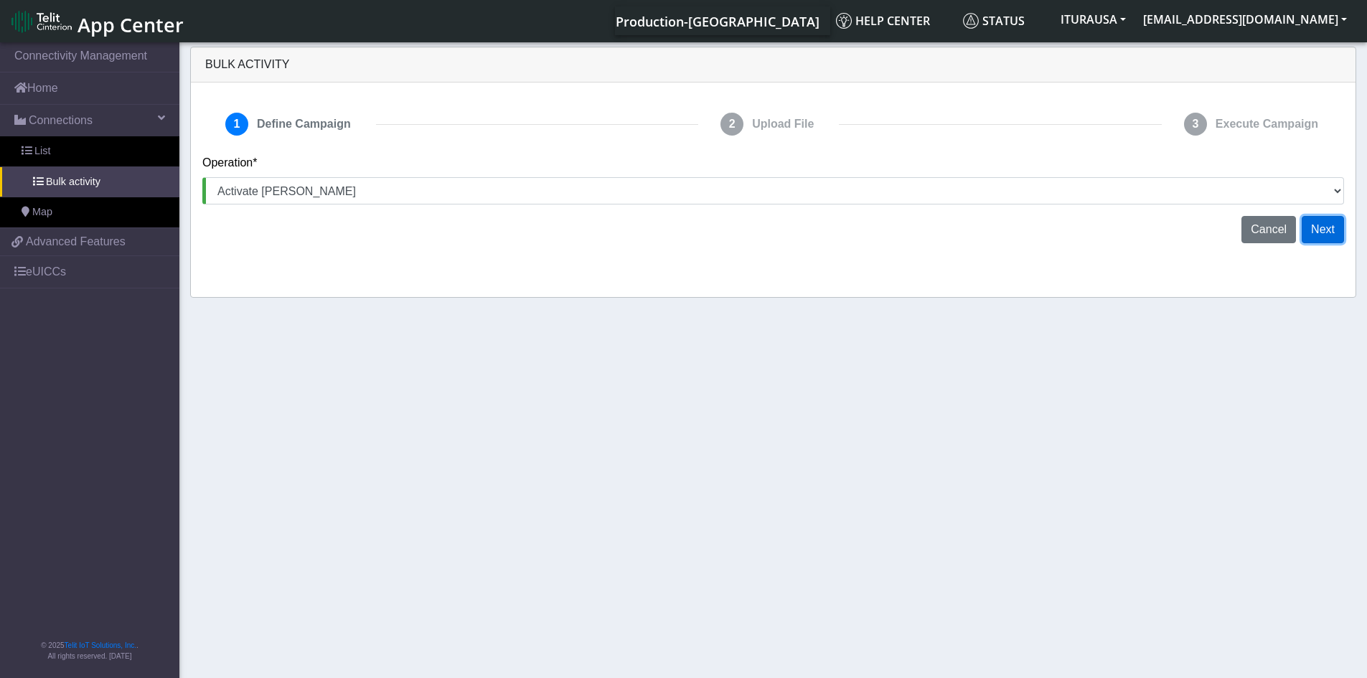
click at [1330, 230] on button "Next" at bounding box center [1323, 229] width 42 height 27
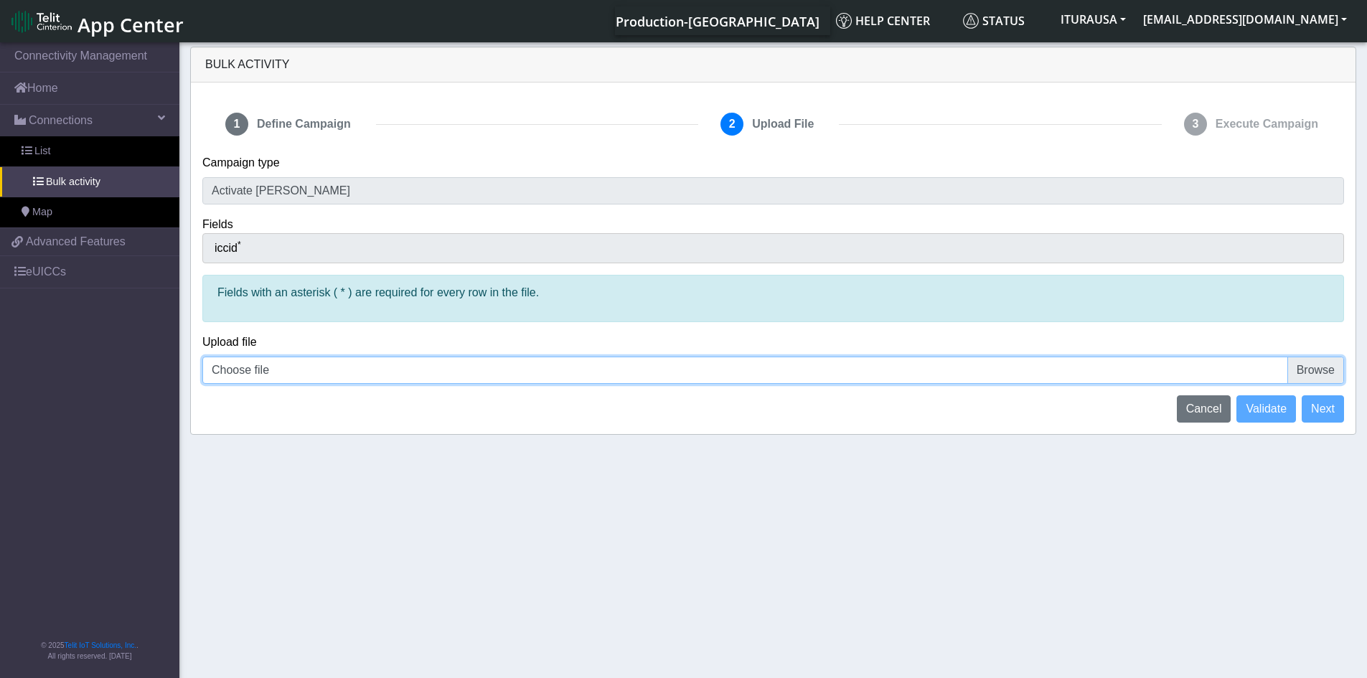
click at [1318, 371] on input "Choose file" at bounding box center [773, 370] width 1142 height 27
type input "C:\fakepath\telecsv.csv"
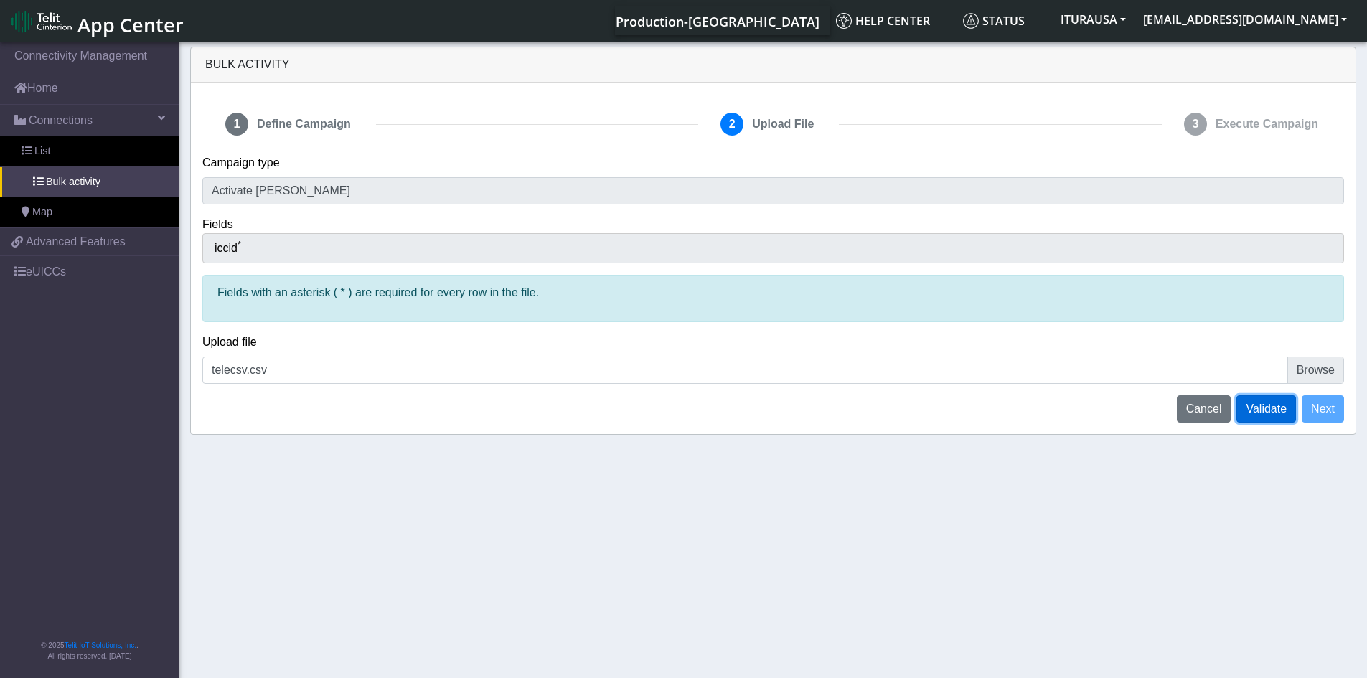
click at [1260, 412] on span "Validate" at bounding box center [1266, 409] width 41 height 12
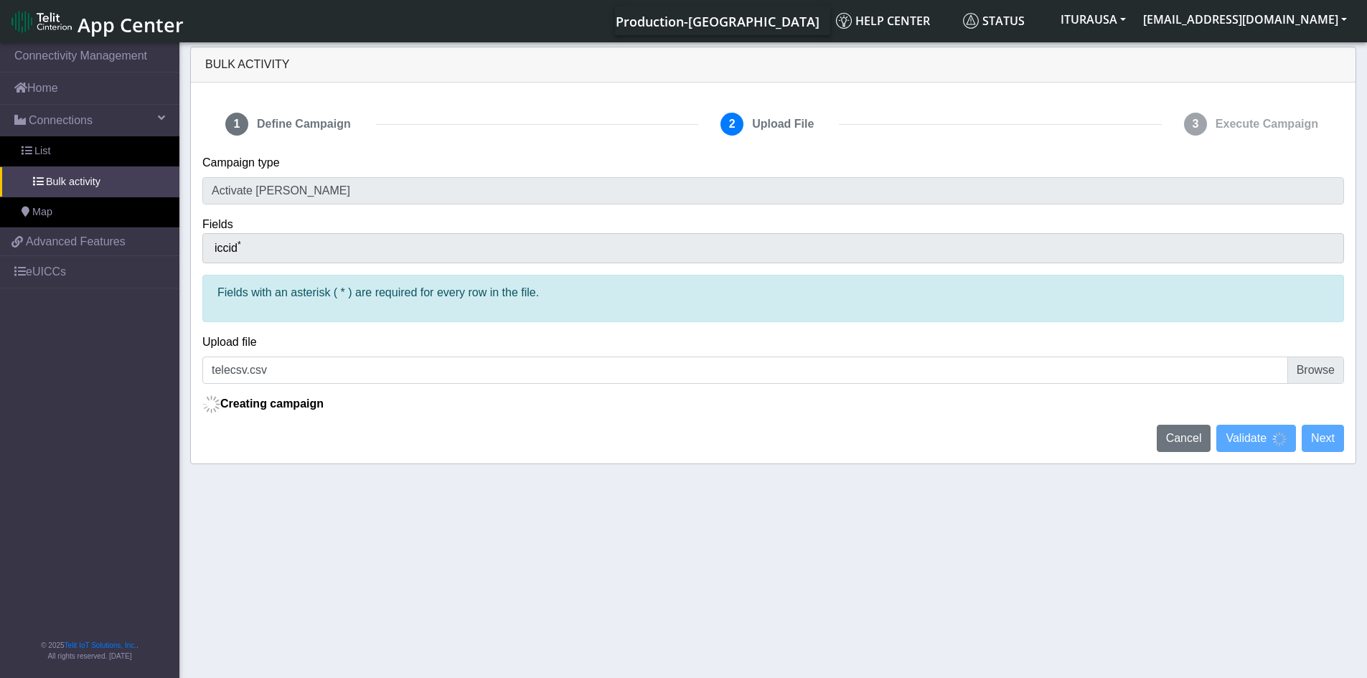
click at [434, 530] on section "Connectivity Management Home Connections List Bulk activity Map a06d16741f34f1f…" at bounding box center [683, 361] width 1367 height 644
click at [579, 481] on section "Connectivity Management Home Connections List Bulk activity Map a06d16741f34f1f…" at bounding box center [683, 361] width 1367 height 644
click at [125, 578] on nav "Connectivity Management Home Connections List Bulk activity Map a06d16741f34f1f…" at bounding box center [89, 361] width 179 height 644
